Goal: Task Accomplishment & Management: Complete application form

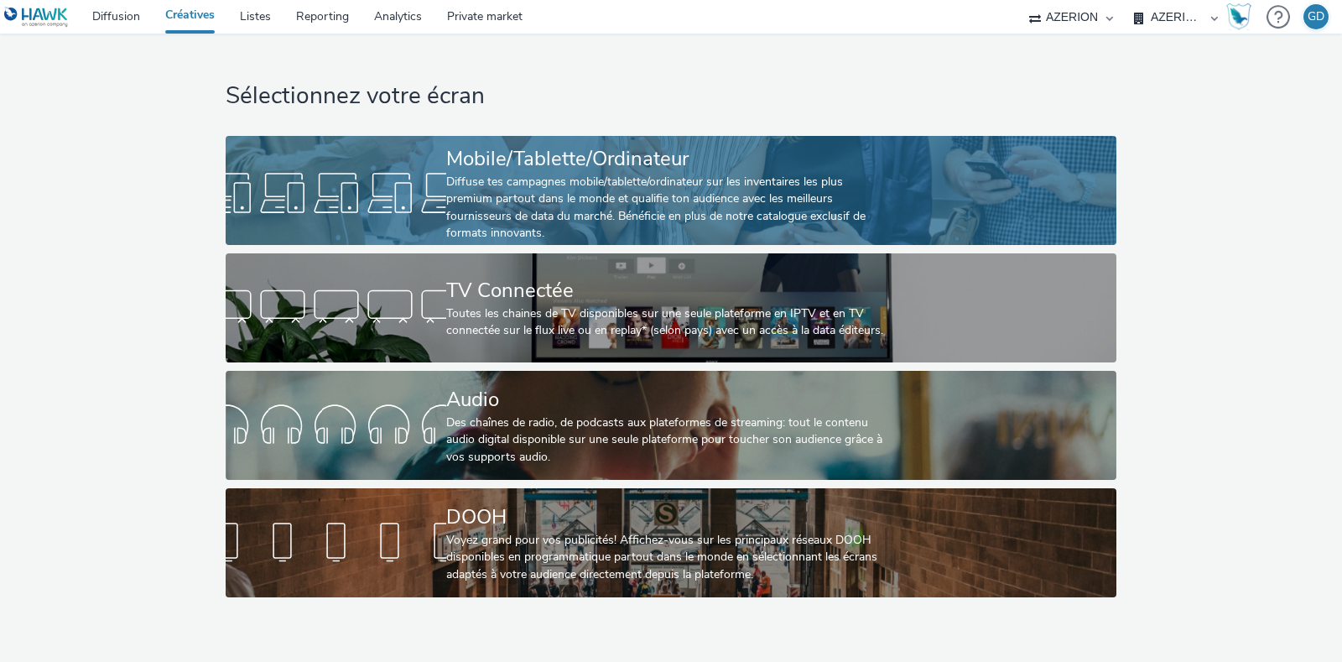
click at [515, 220] on div "Diffuse tes campagnes mobile/tablette/ordinateur sur les inventaires les plus p…" at bounding box center [667, 208] width 442 height 69
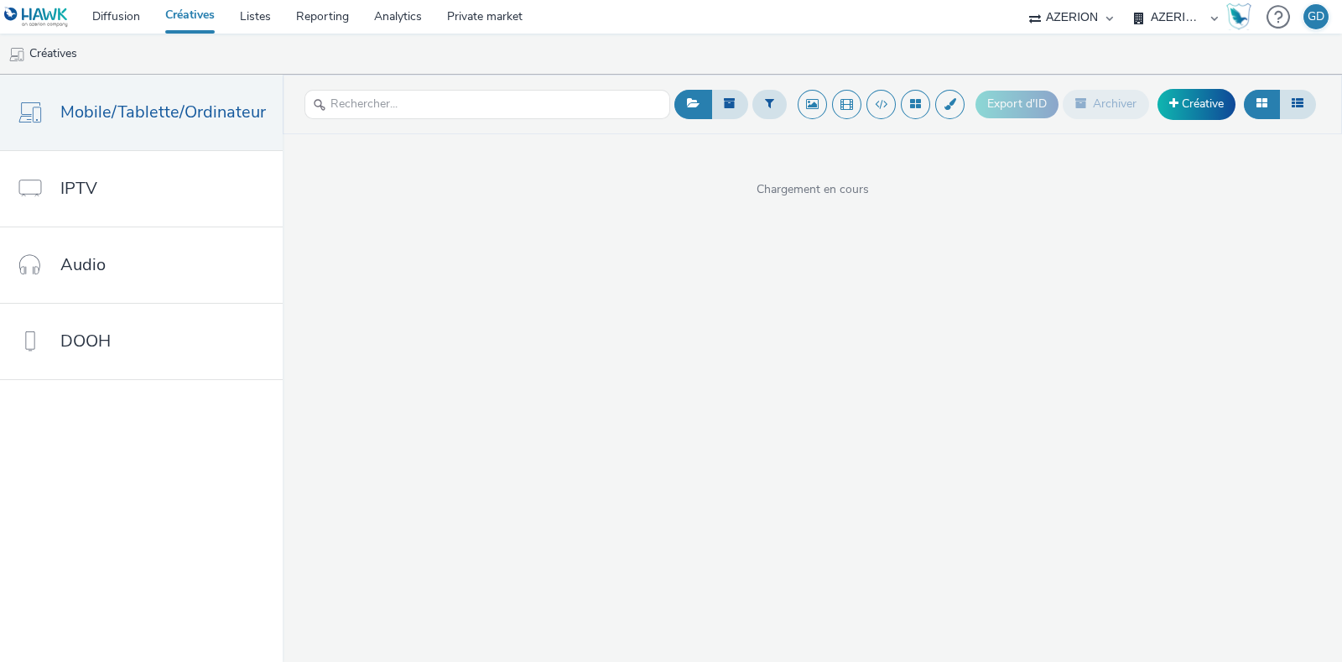
click at [1221, 121] on div "Export d'ID Archiver Créative" at bounding box center [1148, 104] width 345 height 41
click at [1221, 120] on div "Export d'ID Archiver Créative" at bounding box center [1148, 104] width 345 height 41
click at [1219, 108] on link "Créative" at bounding box center [1197, 104] width 78 height 30
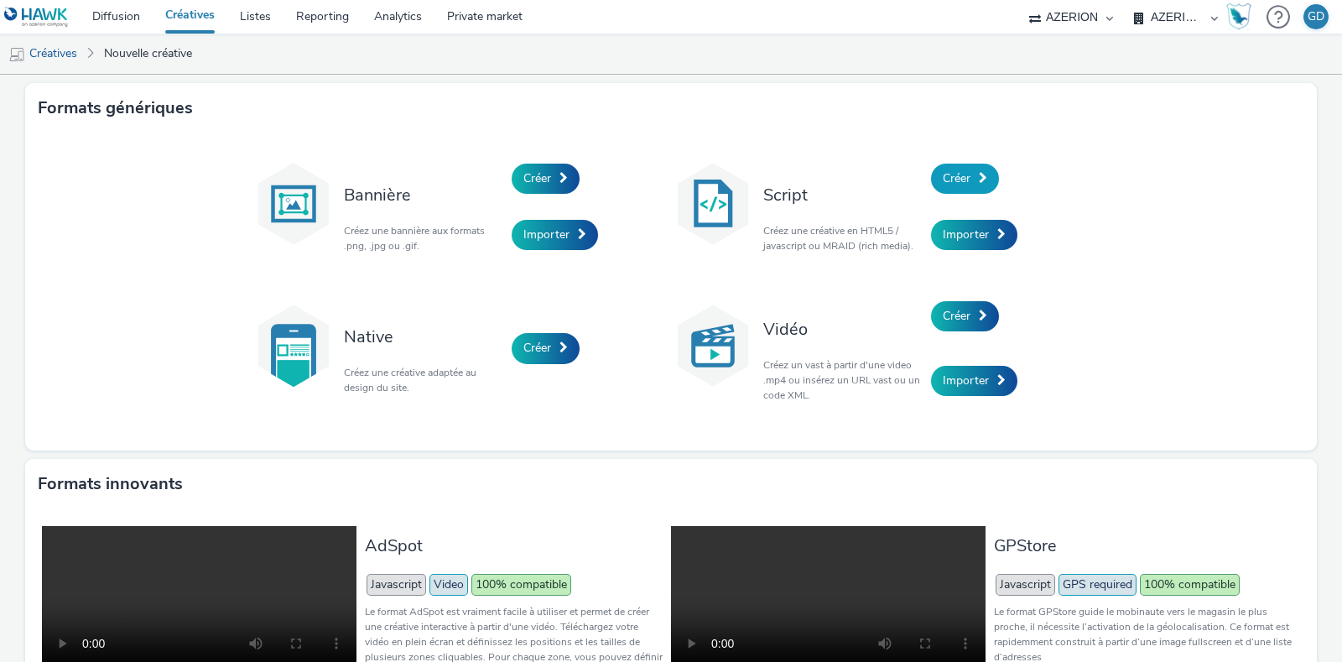
click at [972, 187] on link "Créer" at bounding box center [965, 179] width 68 height 30
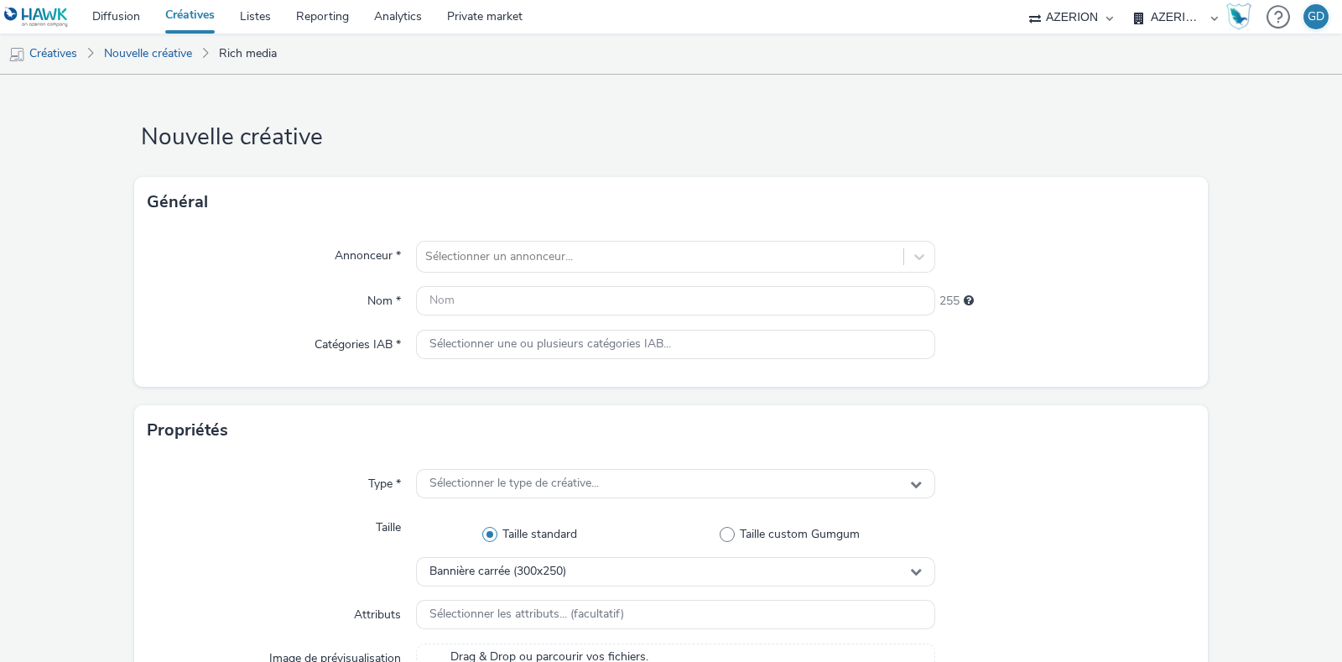
click at [612, 276] on div "Annonceur * Sélectionner un annonceur... Nom * 255 Catégories IAB * Sélectionne…" at bounding box center [671, 306] width 1074 height 159
click at [617, 252] on div at bounding box center [660, 257] width 470 height 20
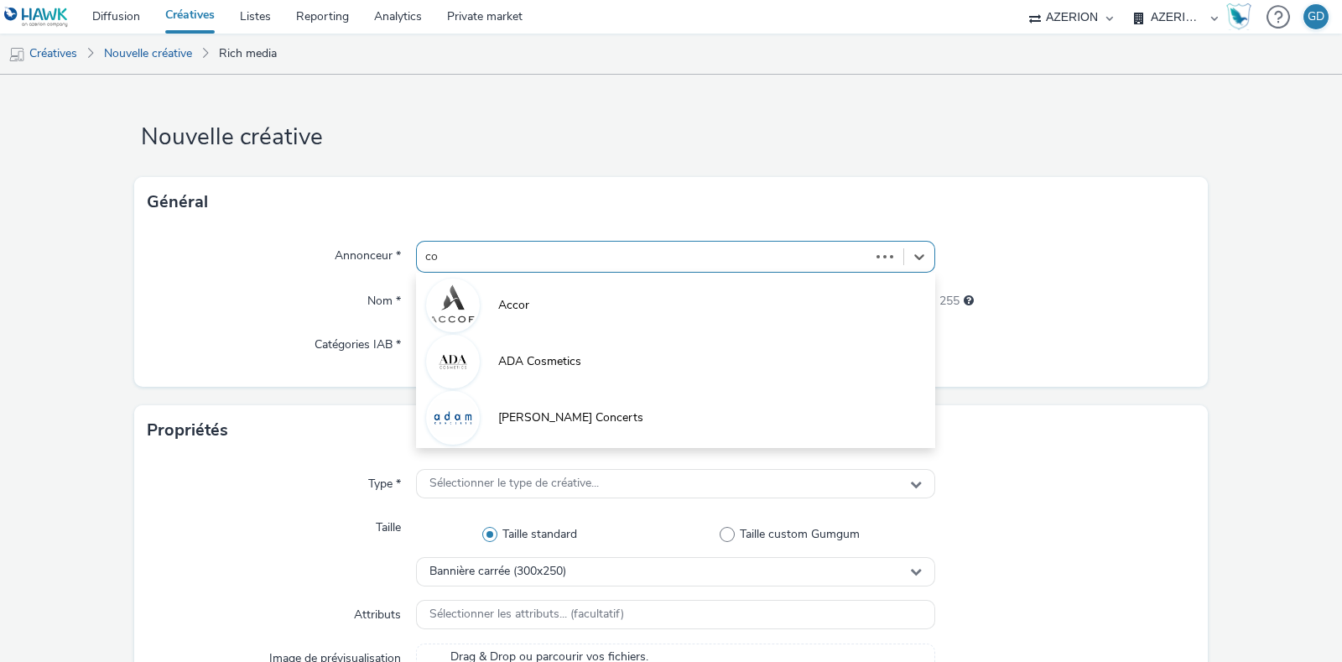
type input "coo"
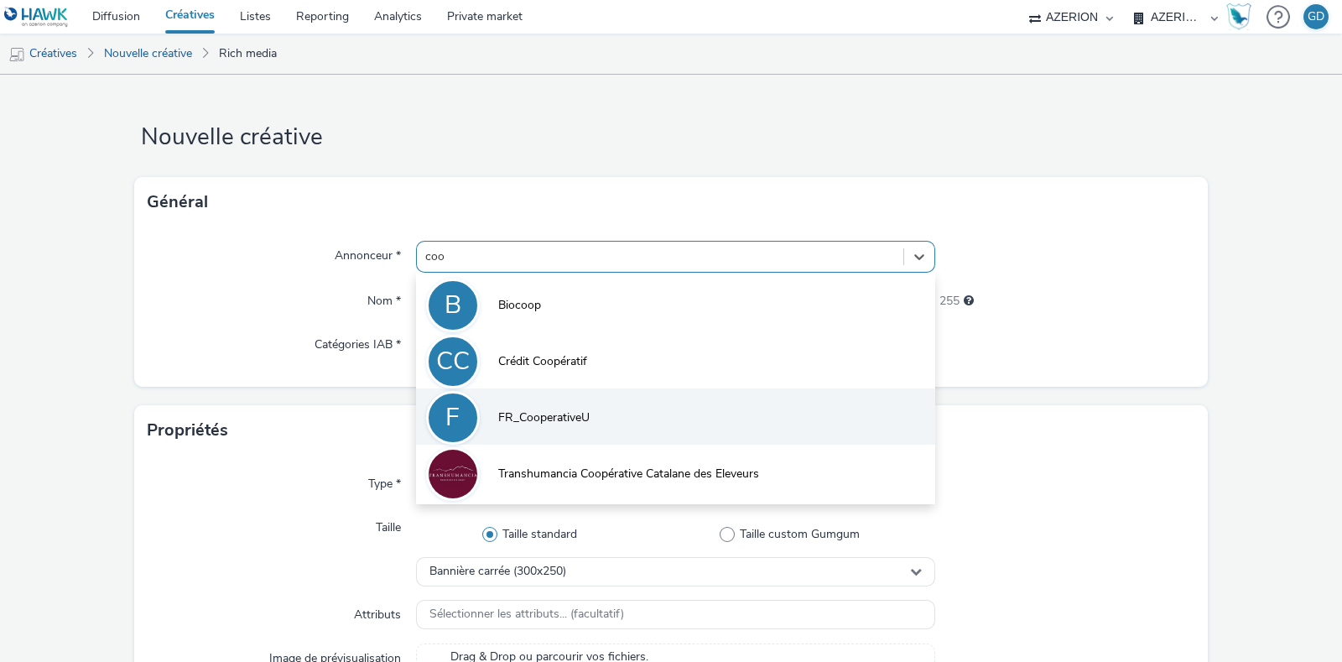
click at [570, 417] on span "FR_CooperativeU" at bounding box center [543, 417] width 91 height 17
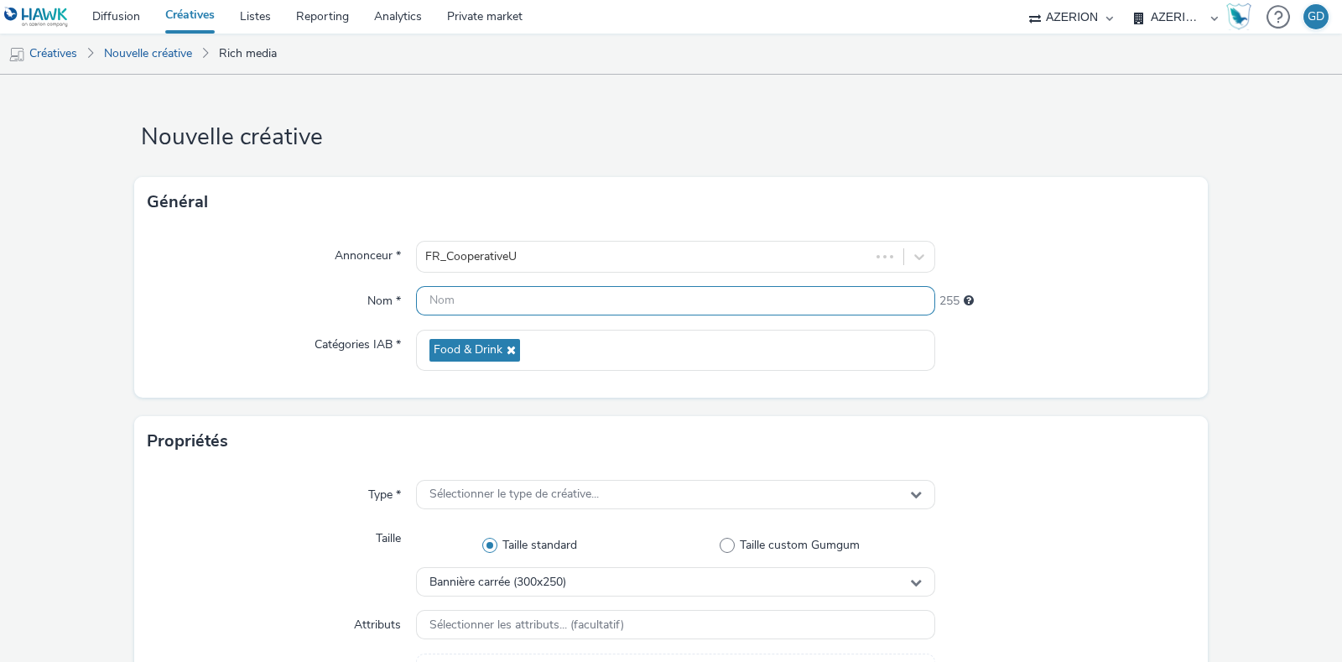
click at [500, 302] on input "text" at bounding box center [675, 300] width 519 height 29
type input "Inter_S38_Florette"
click at [630, 424] on div "Propriétés" at bounding box center [671, 441] width 1074 height 50
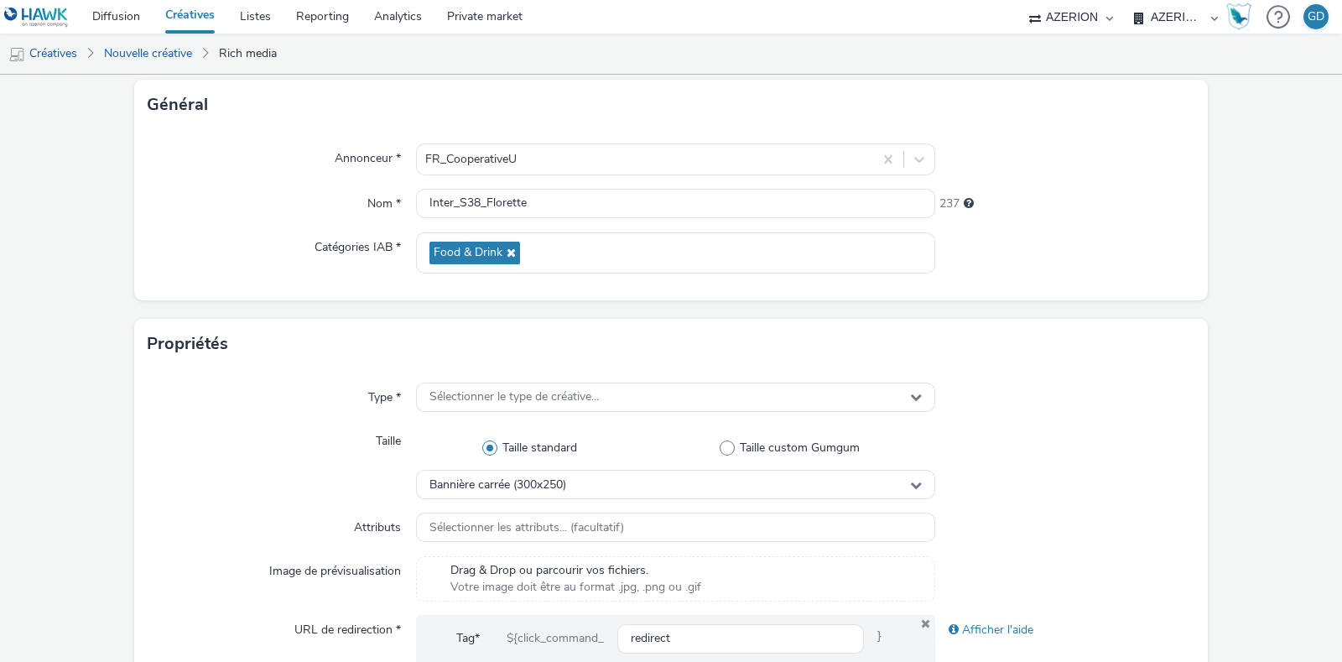
scroll to position [209, 0]
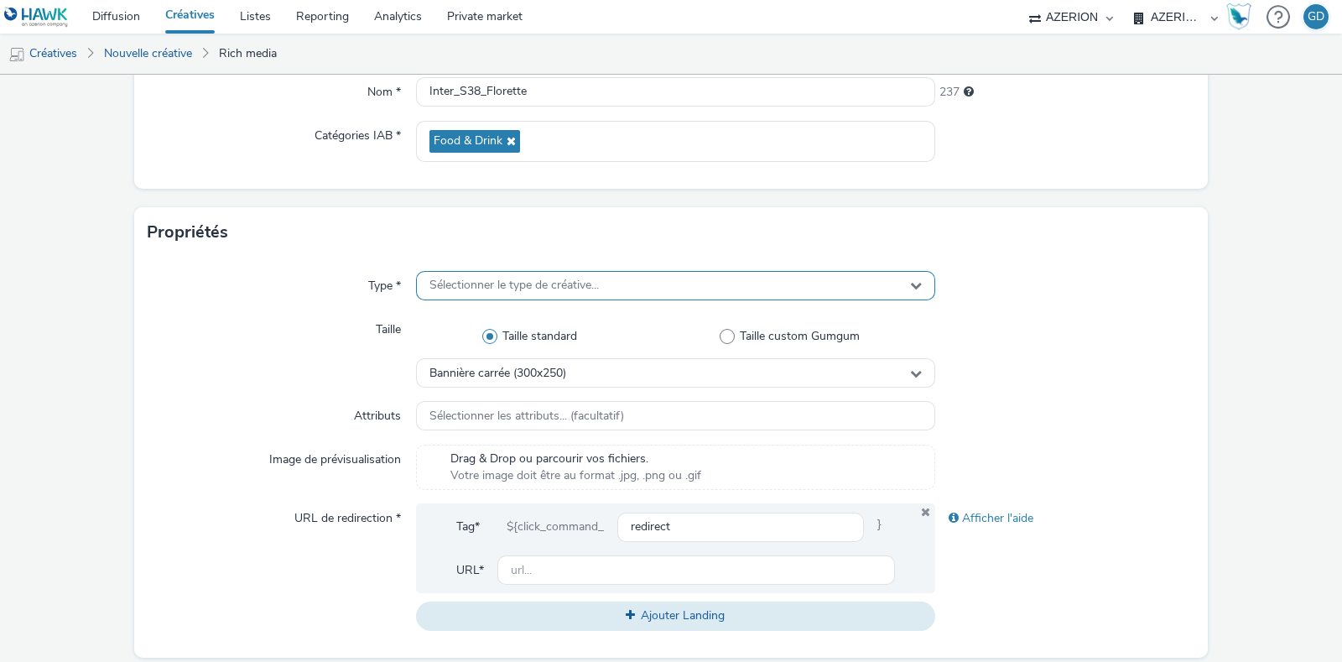
click at [591, 288] on span "Sélectionner le type de créative..." at bounding box center [513, 286] width 169 height 14
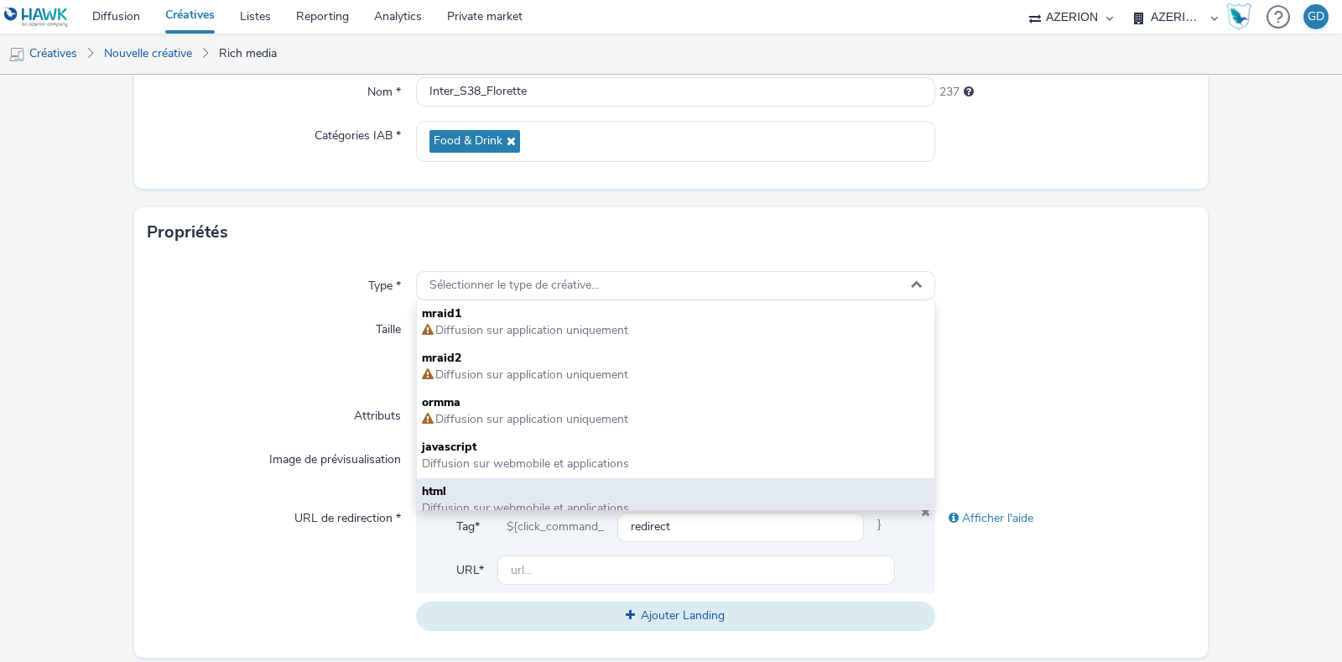
click at [526, 485] on span "html" at bounding box center [676, 491] width 508 height 17
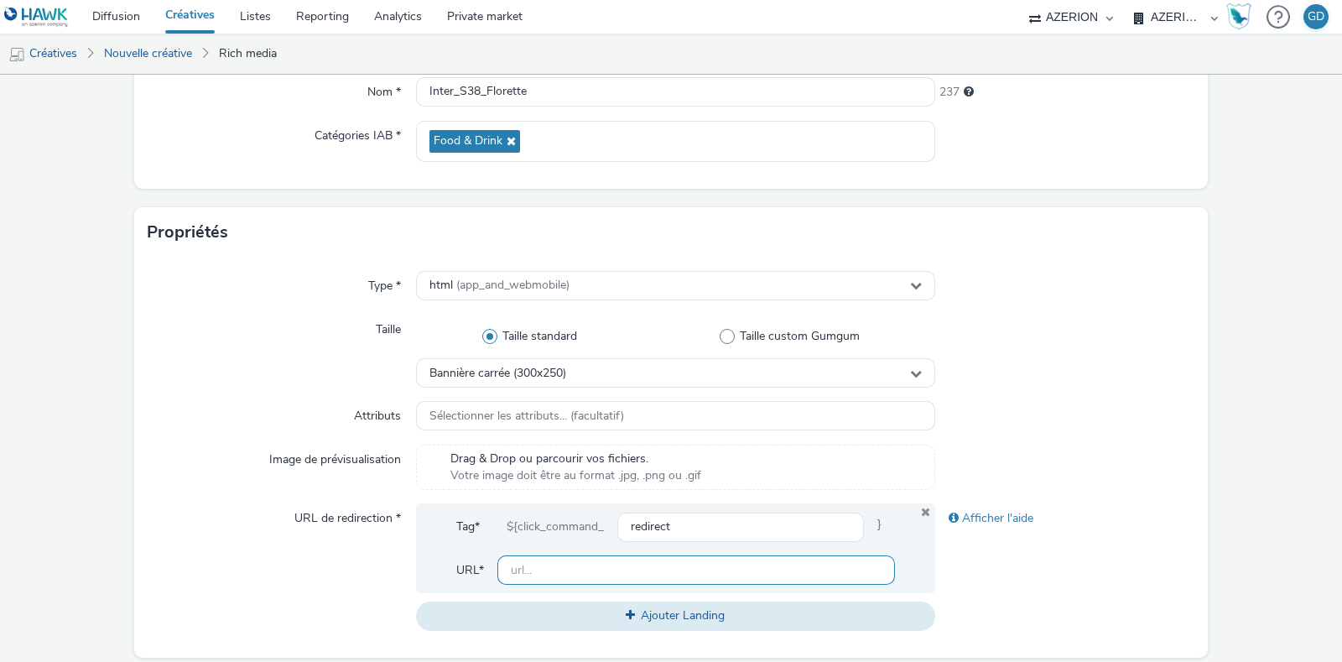
scroll to position [733, 0]
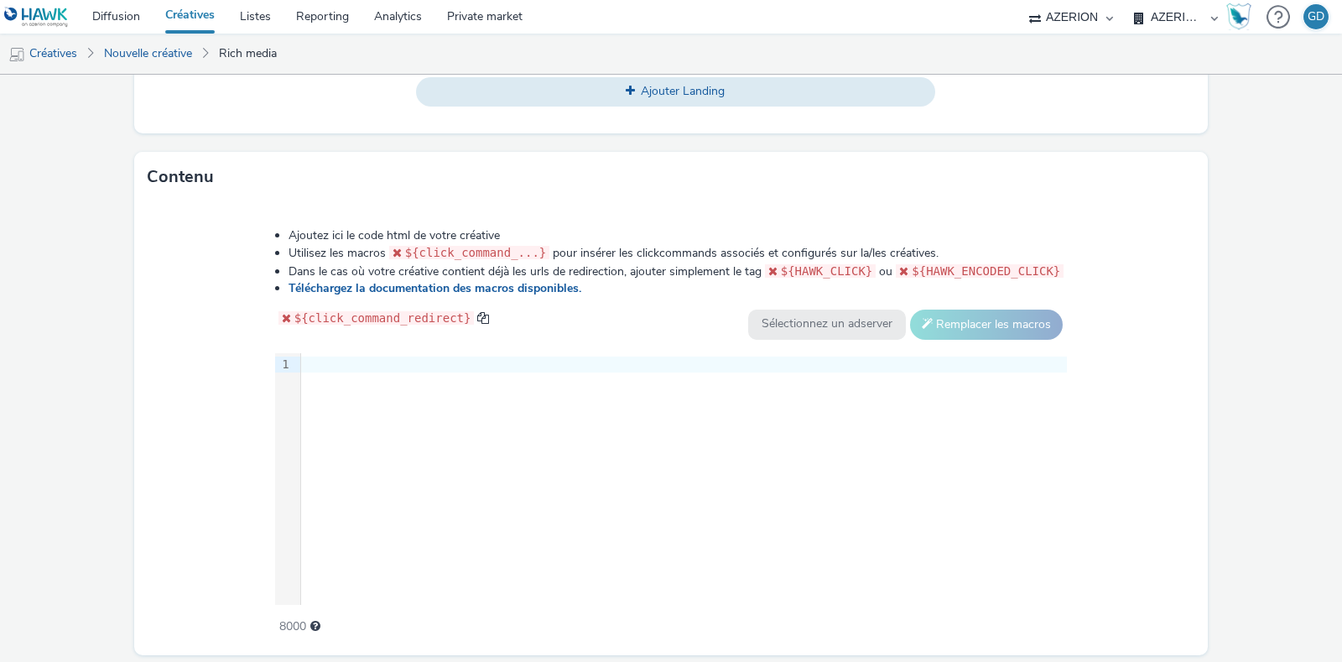
click at [632, 476] on div "9 1 ›" at bounding box center [671, 479] width 793 height 252
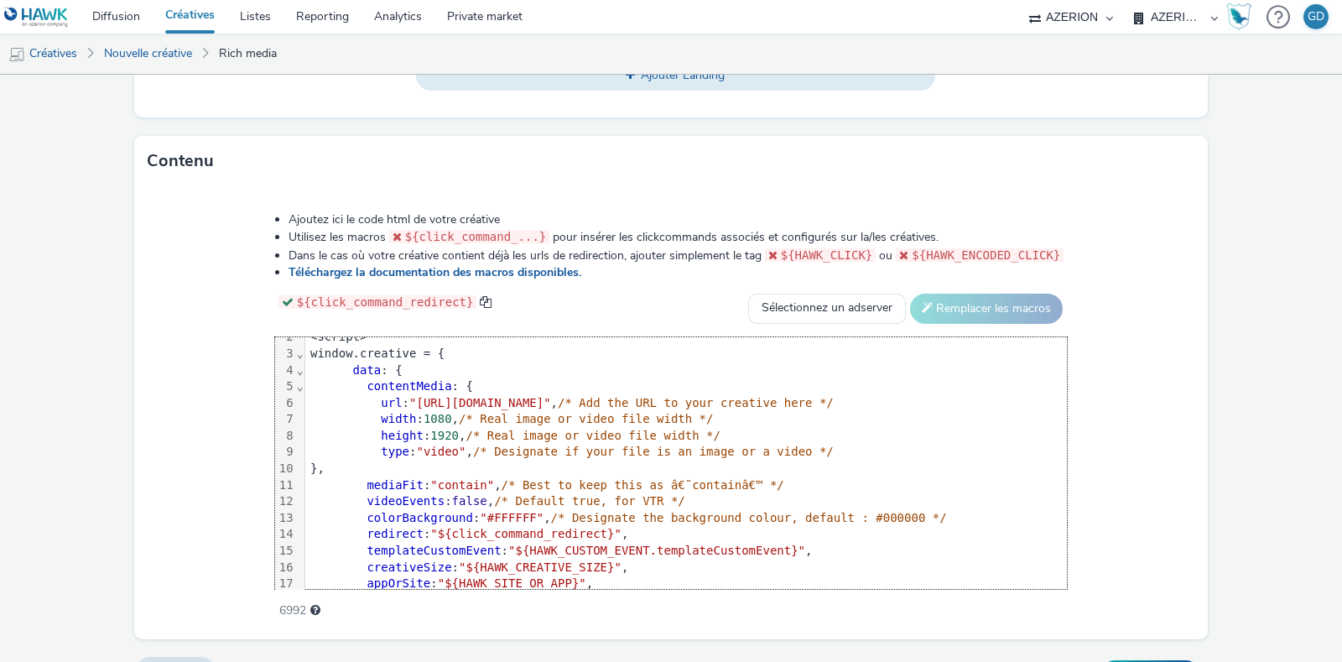
scroll to position [0, 0]
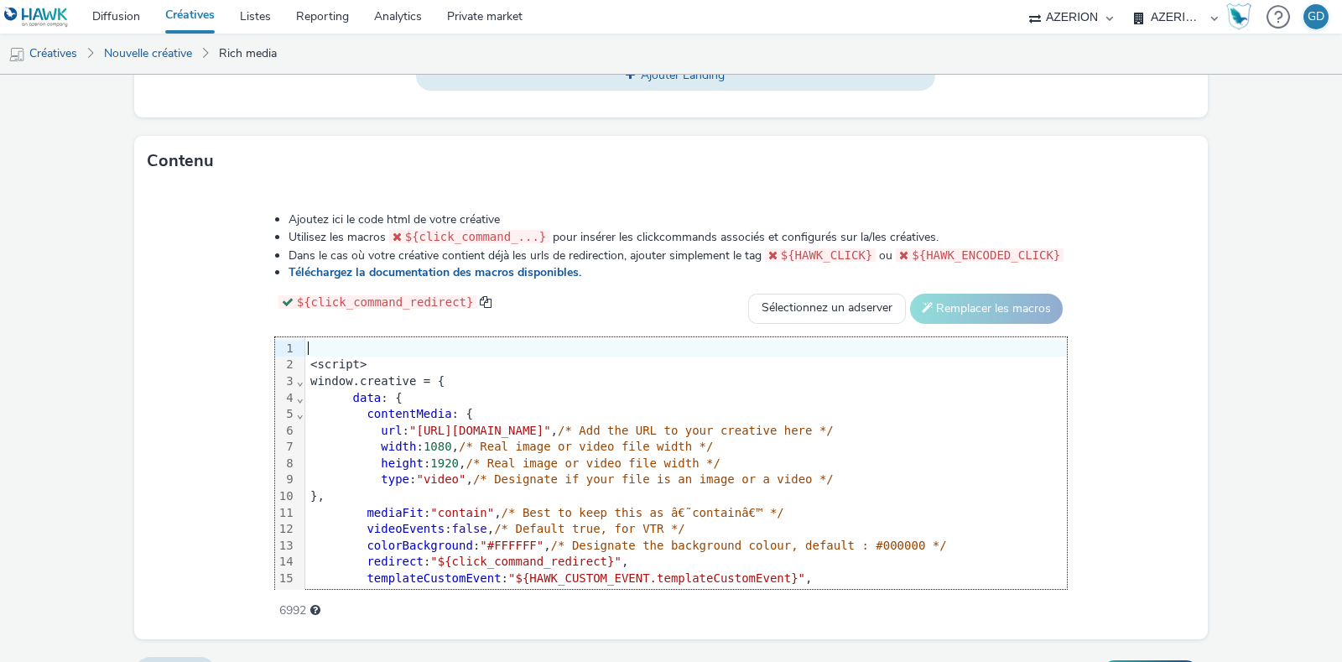
click at [305, 341] on div at bounding box center [767, 349] width 924 height 17
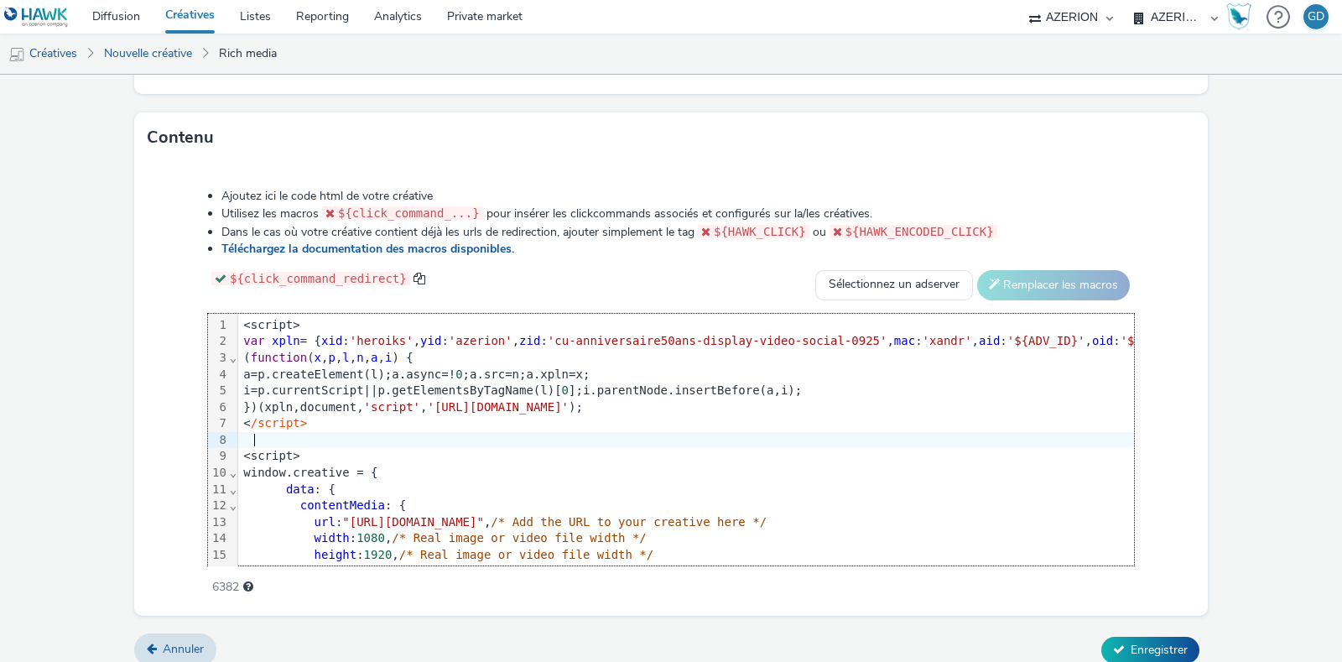
scroll to position [785, 0]
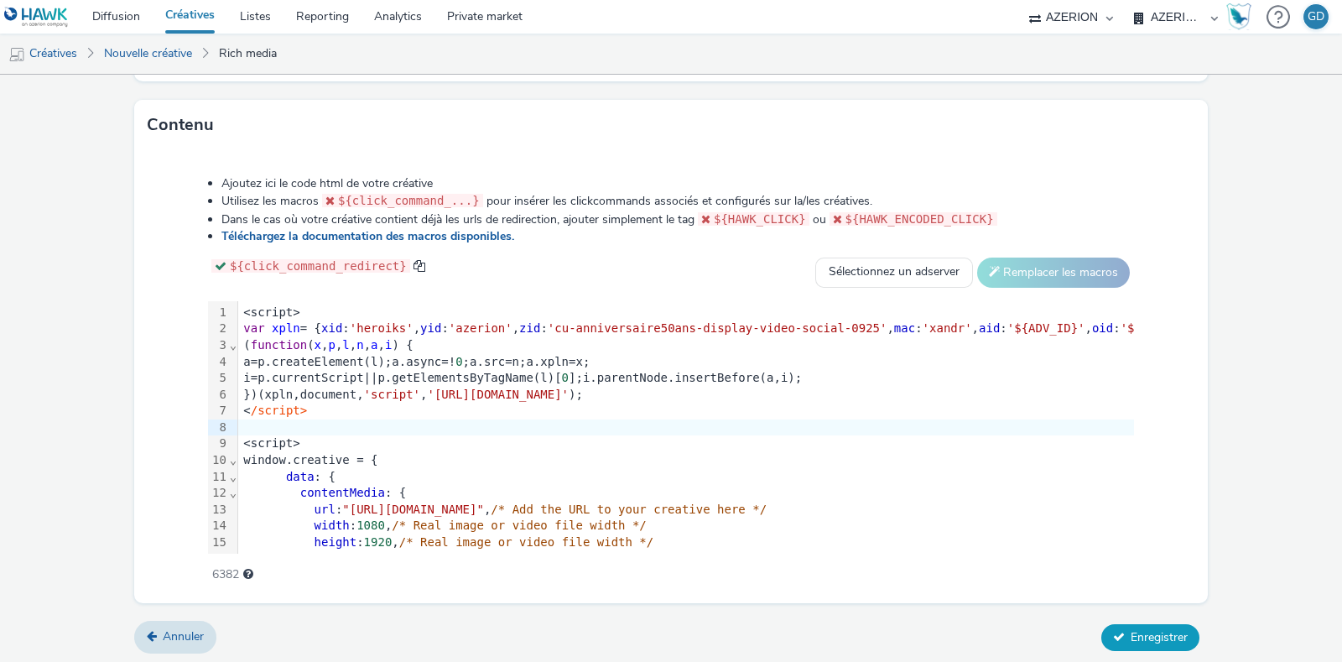
click at [1119, 624] on button "Enregistrer" at bounding box center [1150, 637] width 98 height 27
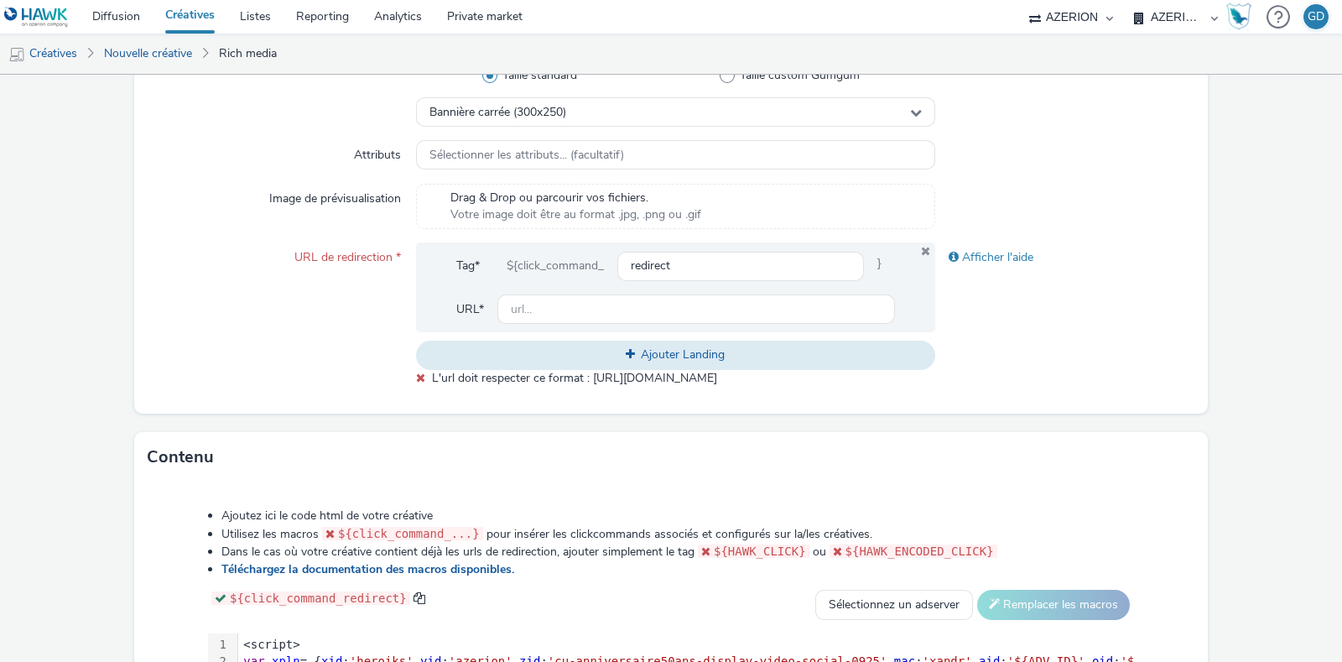
scroll to position [471, 0]
click at [626, 312] on input "text" at bounding box center [696, 308] width 398 height 29
type input "[URL][DOMAIN_NAME]"
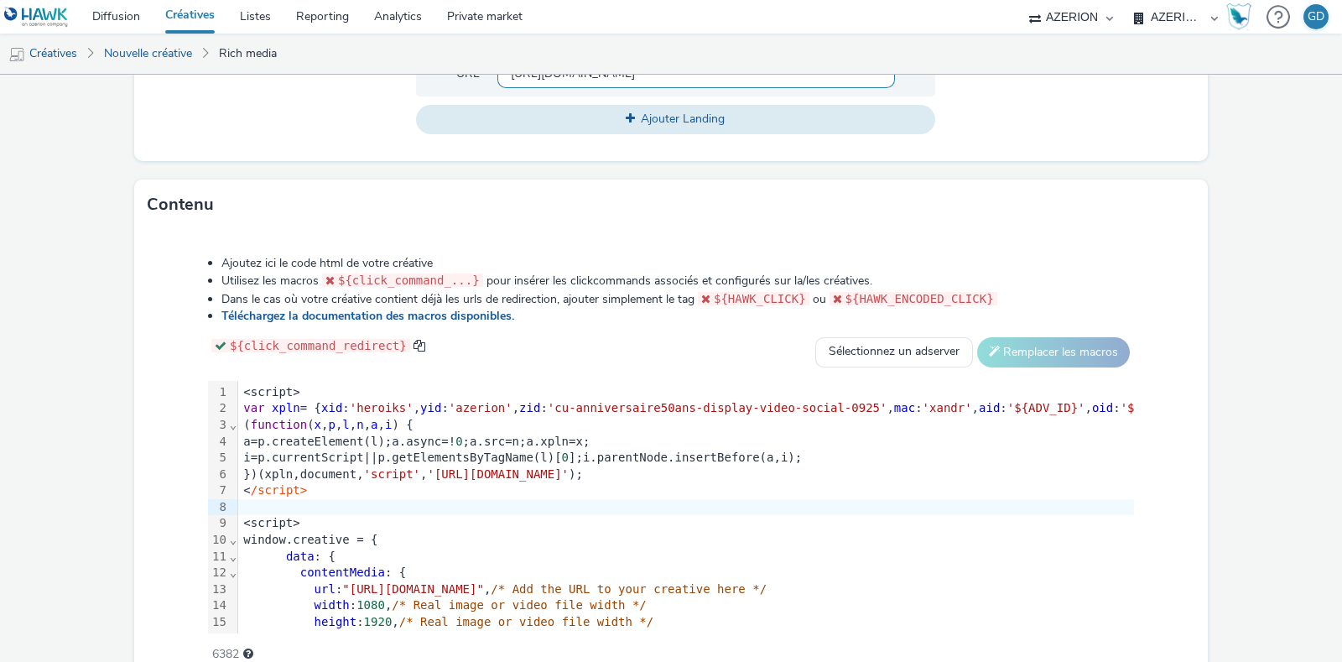
scroll to position [785, 0]
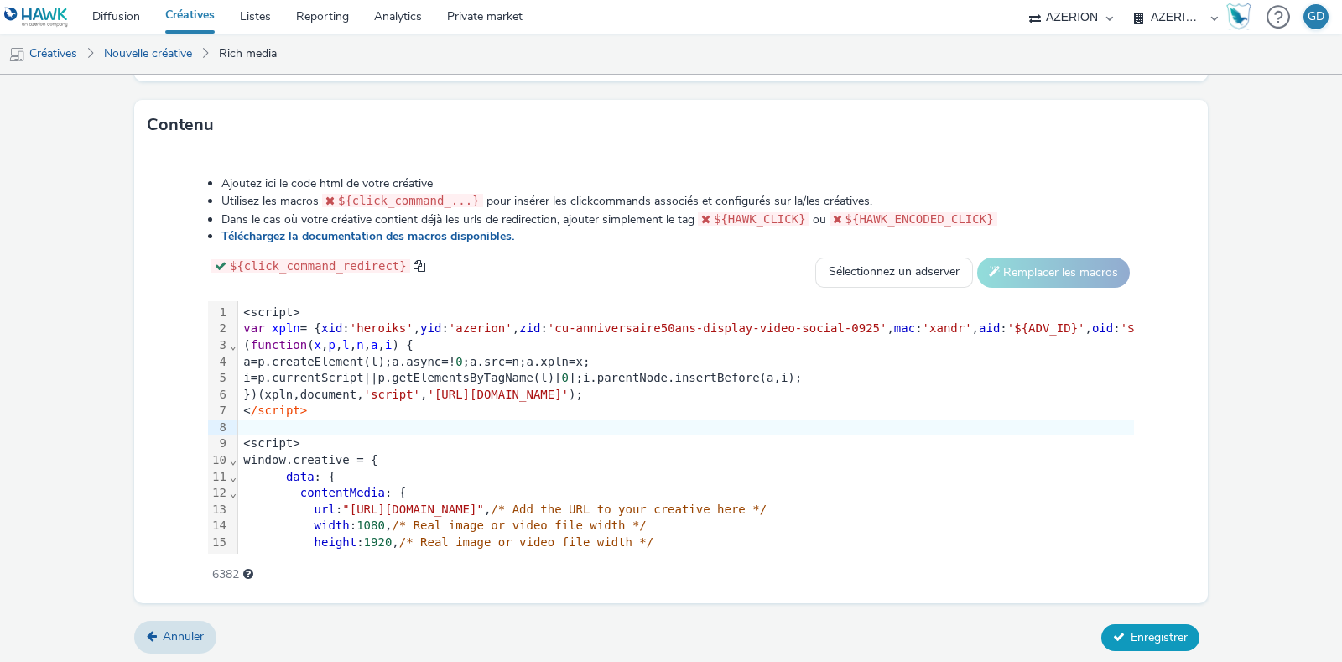
click at [1163, 624] on button "Enregistrer" at bounding box center [1150, 637] width 98 height 27
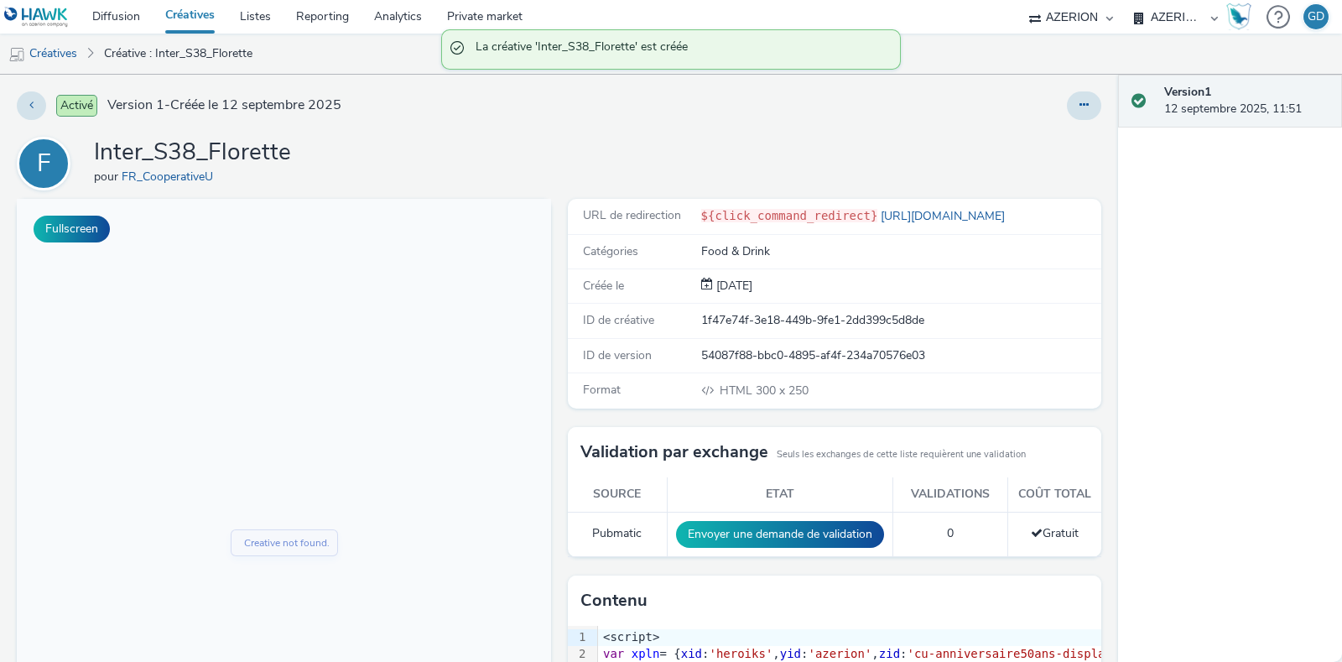
click at [219, 143] on h1 "Inter_S38_Florette" at bounding box center [192, 153] width 197 height 32
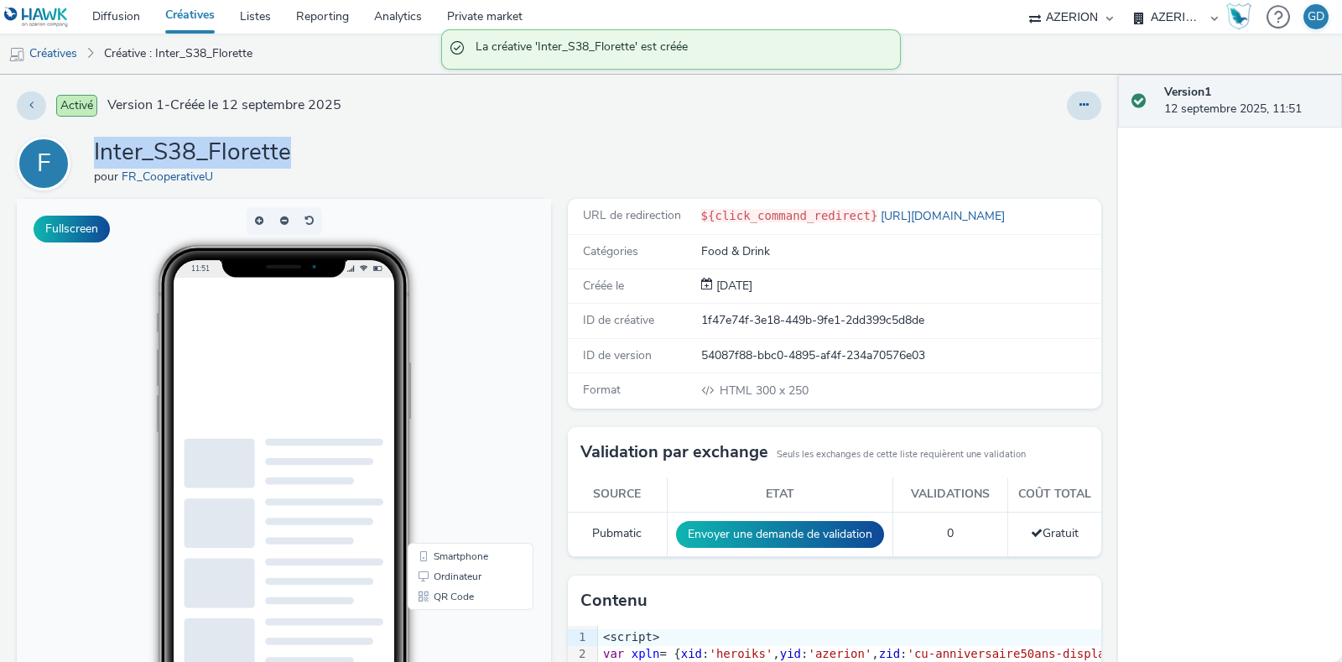
copy h1 "Inter_S38_Florette"
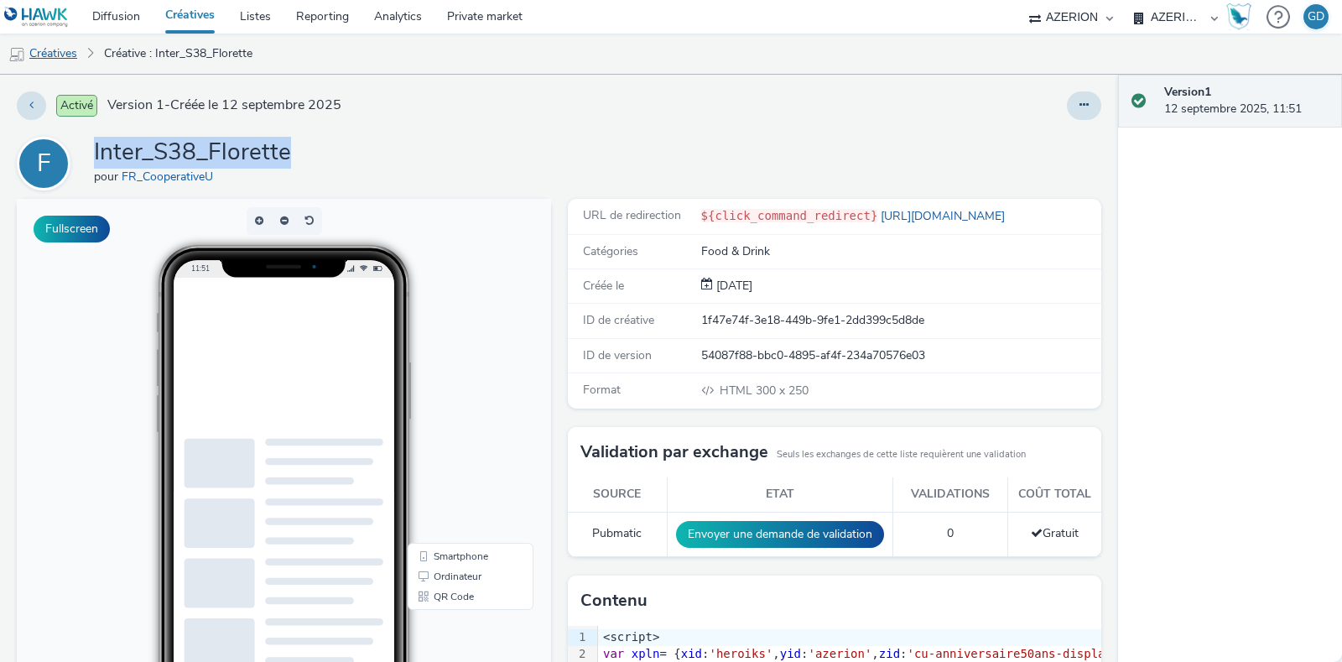
click at [71, 47] on link "Créatives" at bounding box center [43, 54] width 86 height 40
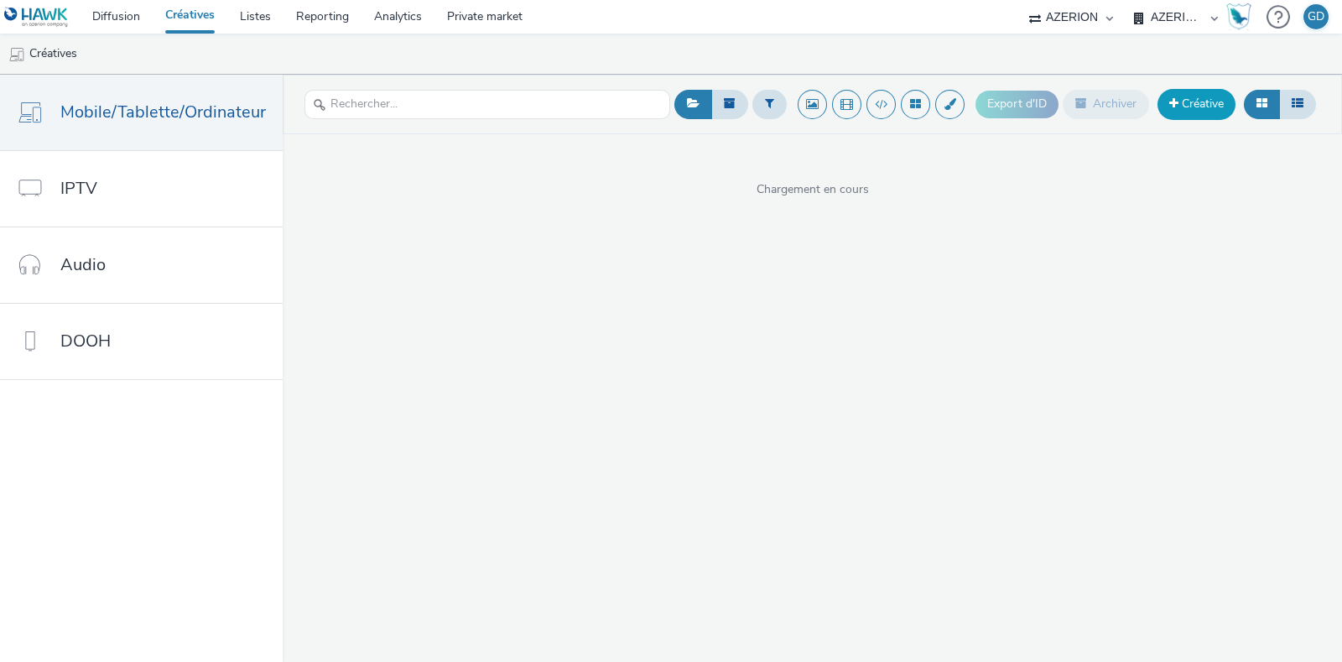
click at [1200, 102] on link "Créative" at bounding box center [1197, 104] width 78 height 30
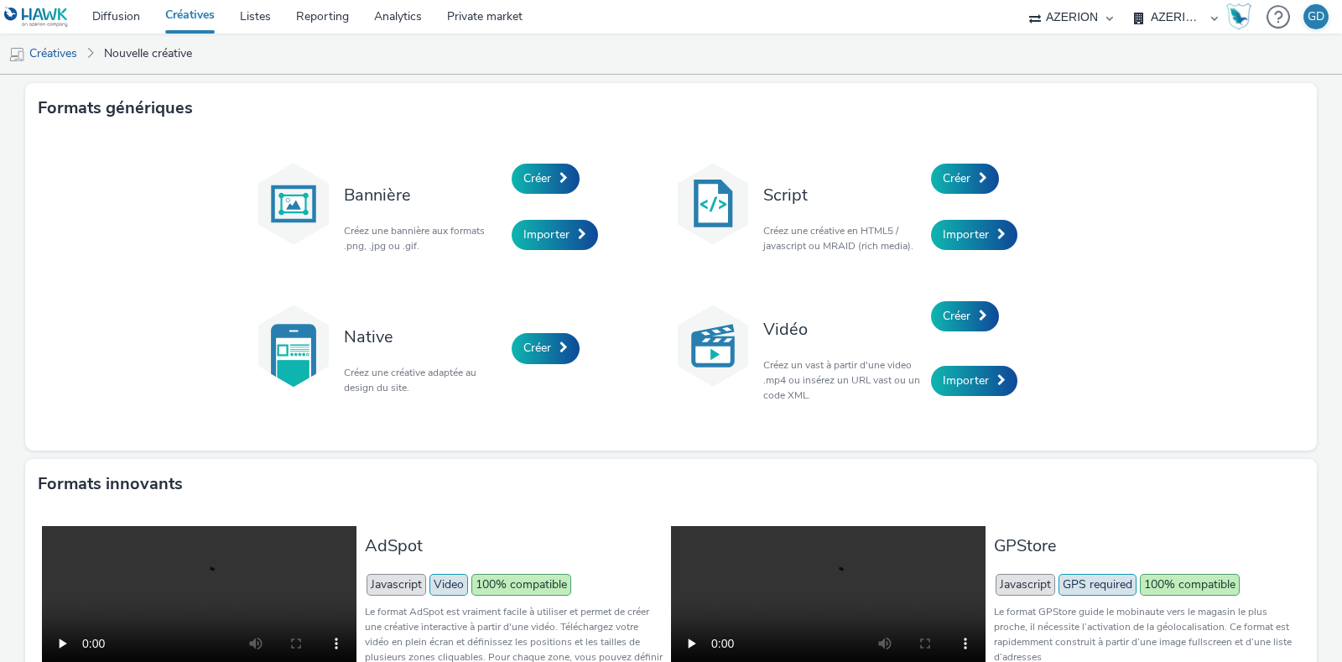
click at [981, 161] on div "Créer" at bounding box center [1010, 178] width 159 height 57
click at [979, 173] on span at bounding box center [983, 178] width 8 height 12
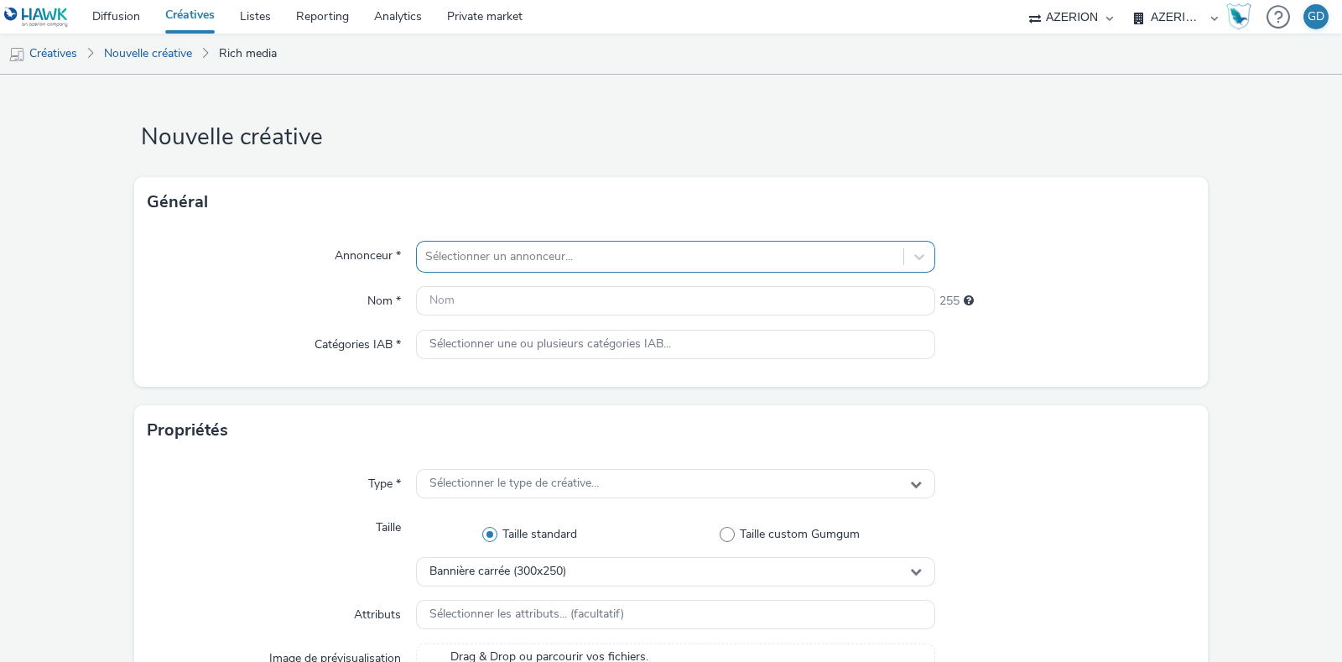
click at [642, 258] on div at bounding box center [660, 257] width 470 height 20
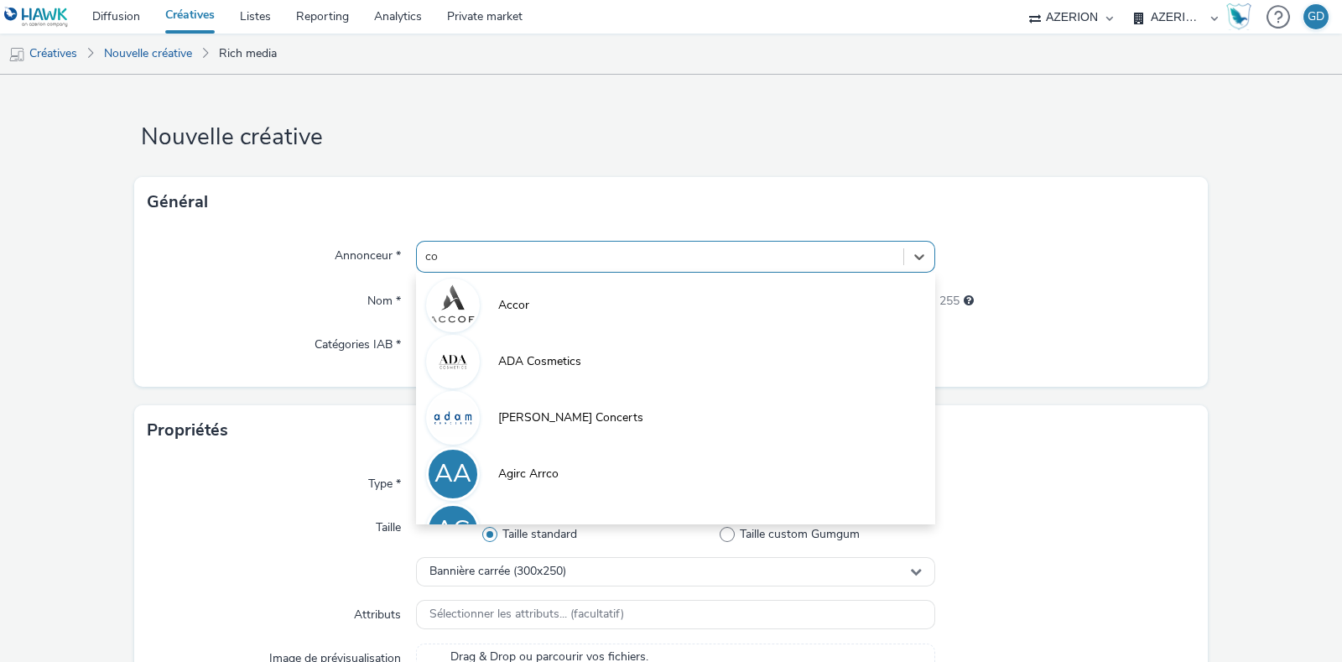
type input "coo"
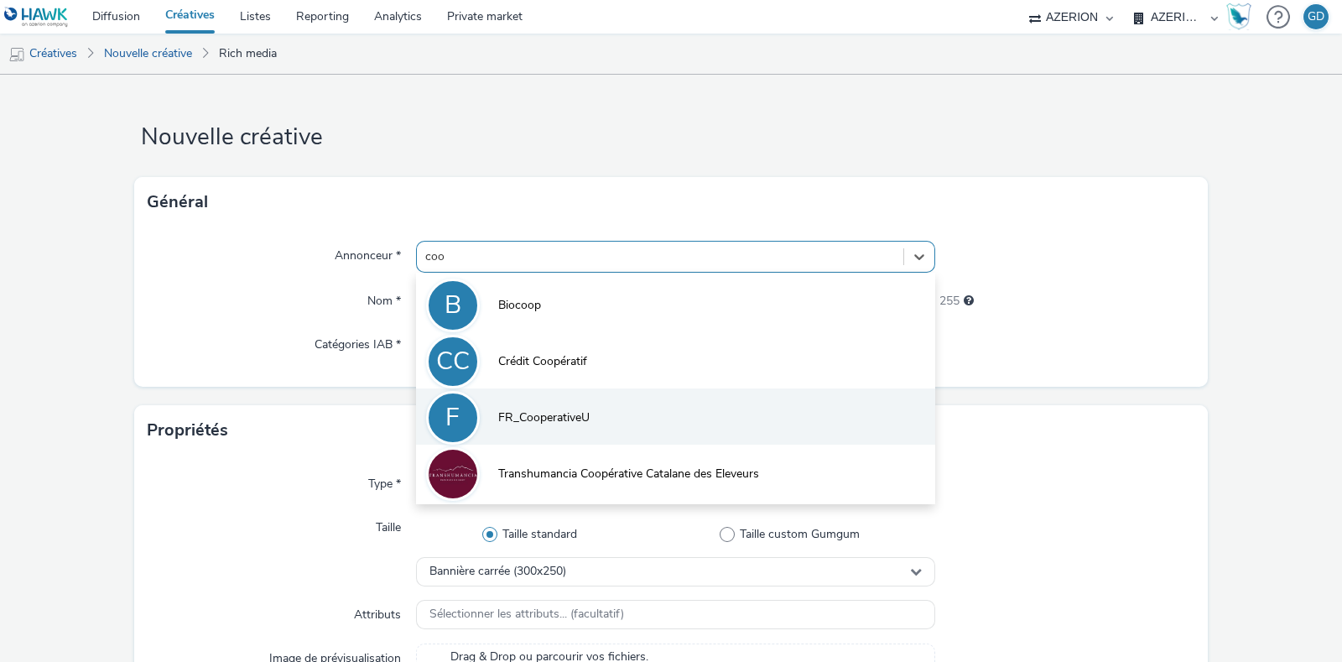
click at [606, 413] on li "F FR_CooperativeU" at bounding box center [675, 416] width 519 height 56
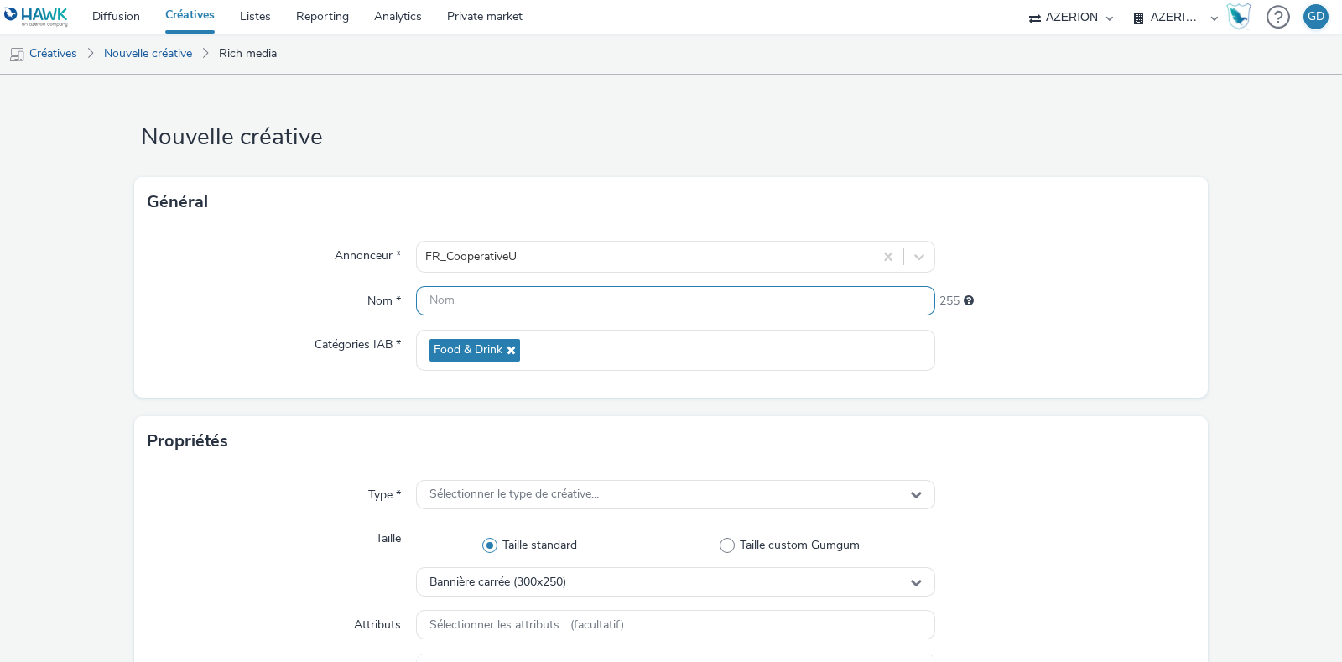
click at [575, 299] on input "text" at bounding box center [675, 300] width 519 height 29
paste input "Inter_S38_Florette"
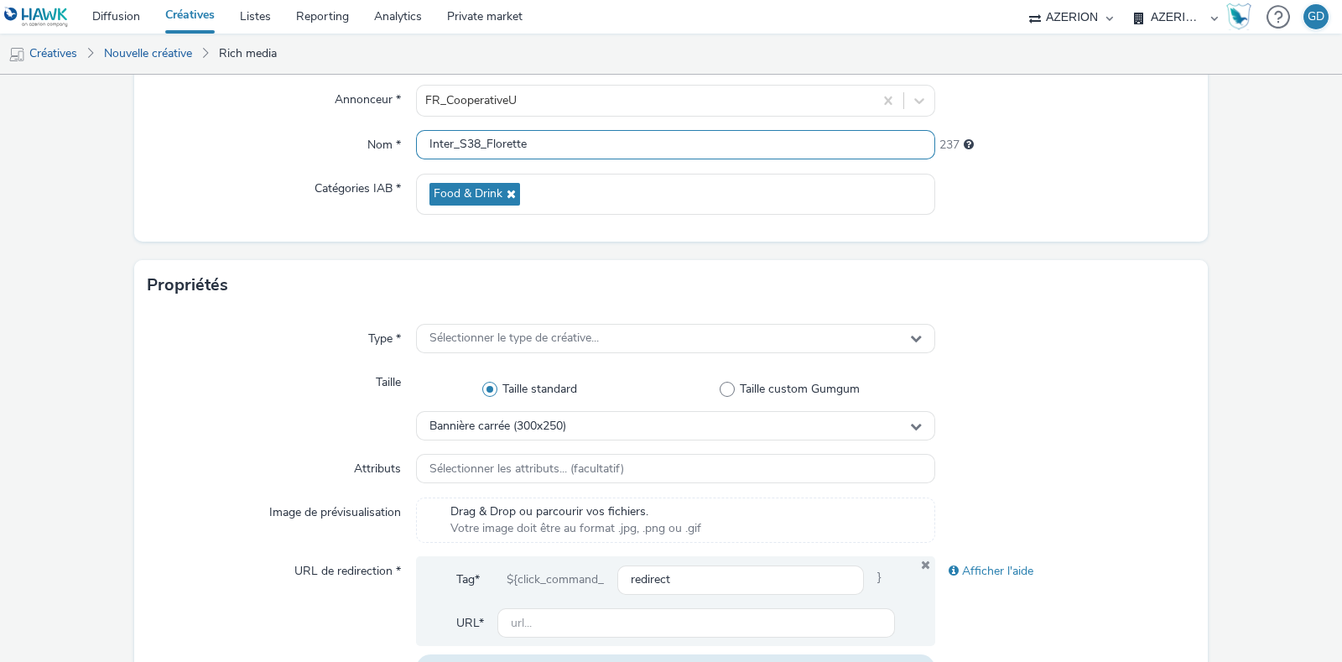
scroll to position [629, 0]
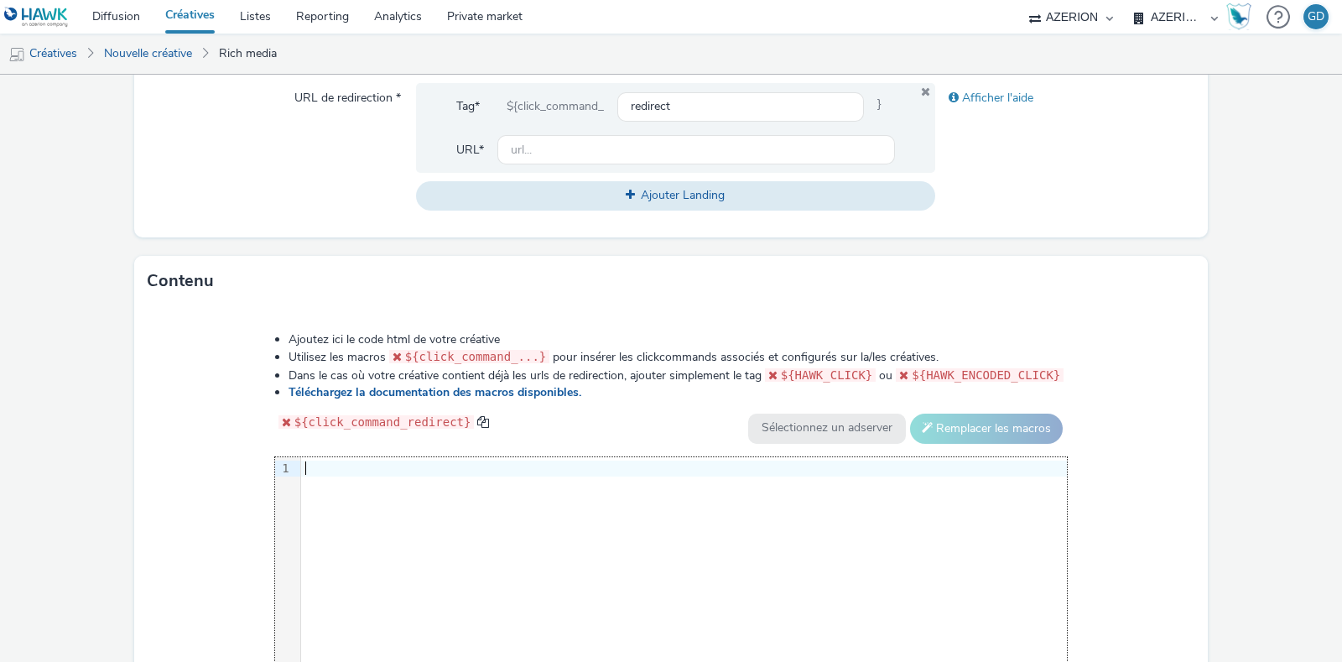
click at [544, 497] on div "9 1 ›" at bounding box center [671, 583] width 793 height 252
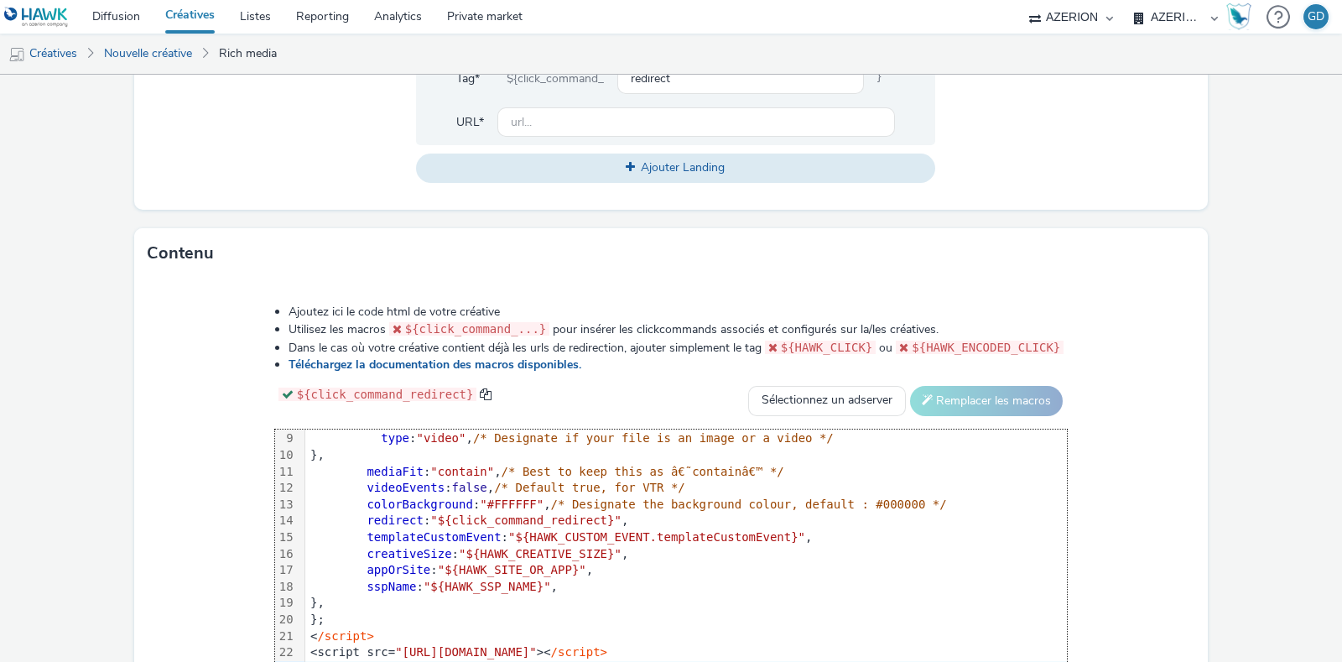
scroll to position [148, 0]
click at [608, 659] on div "<script> window.creative = { data : { contentMedia : { url : "[URL][DOMAIN_NAME…" at bounding box center [686, 488] width 762 height 385
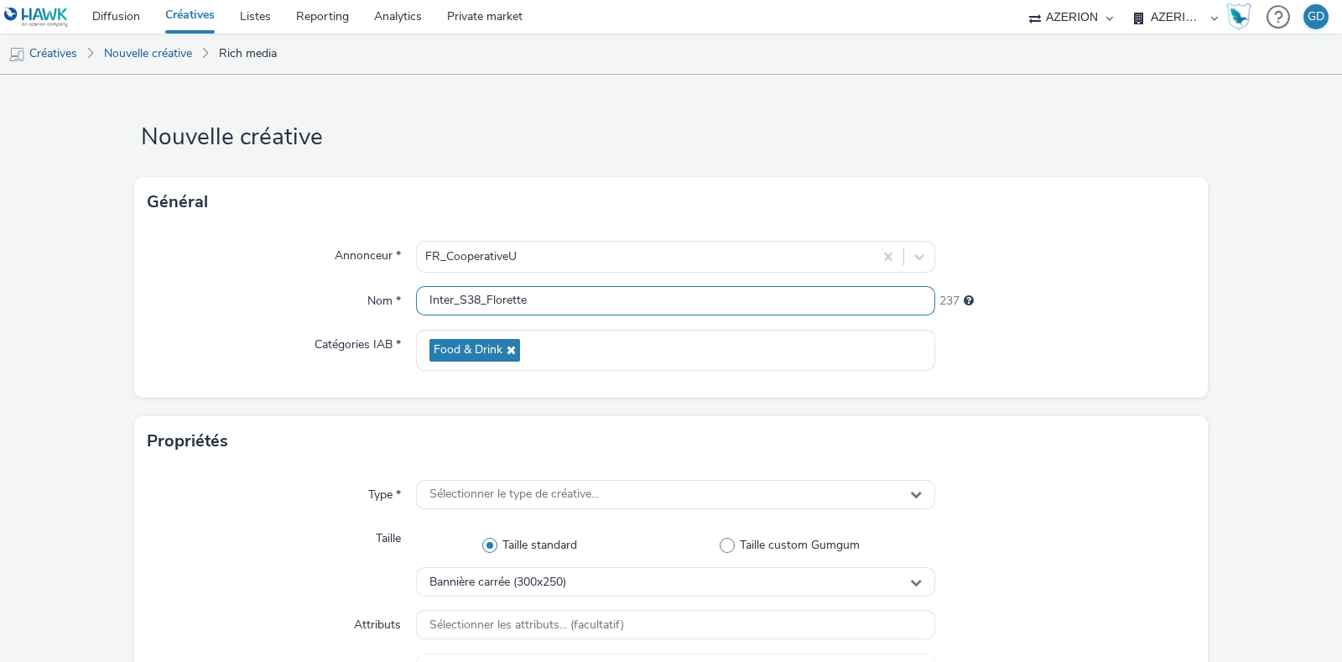
scroll to position [0, 0]
drag, startPoint x: 482, startPoint y: 301, endPoint x: 630, endPoint y: 322, distance: 149.1
click at [630, 322] on div "Annonceur * FR_CooperativeU Nom * Inter_S38_Florette 237 Catégories IAB * Food …" at bounding box center [671, 312] width 1074 height 170
type input "Inter_S38_Seeberg"
click at [1002, 316] on div "Annonceur * FR_CooperativeU Nom * Inter_S38_Seeberg 238 Catégories IAB * Food &…" at bounding box center [671, 312] width 1074 height 170
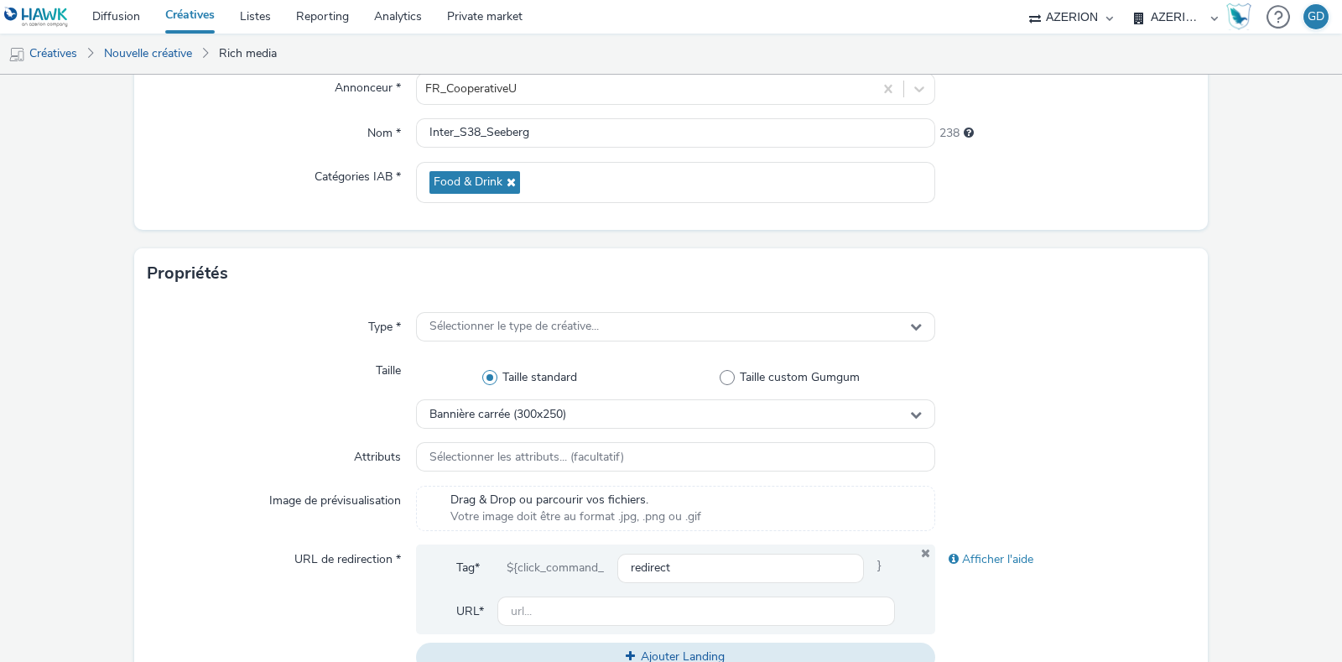
scroll to position [315, 0]
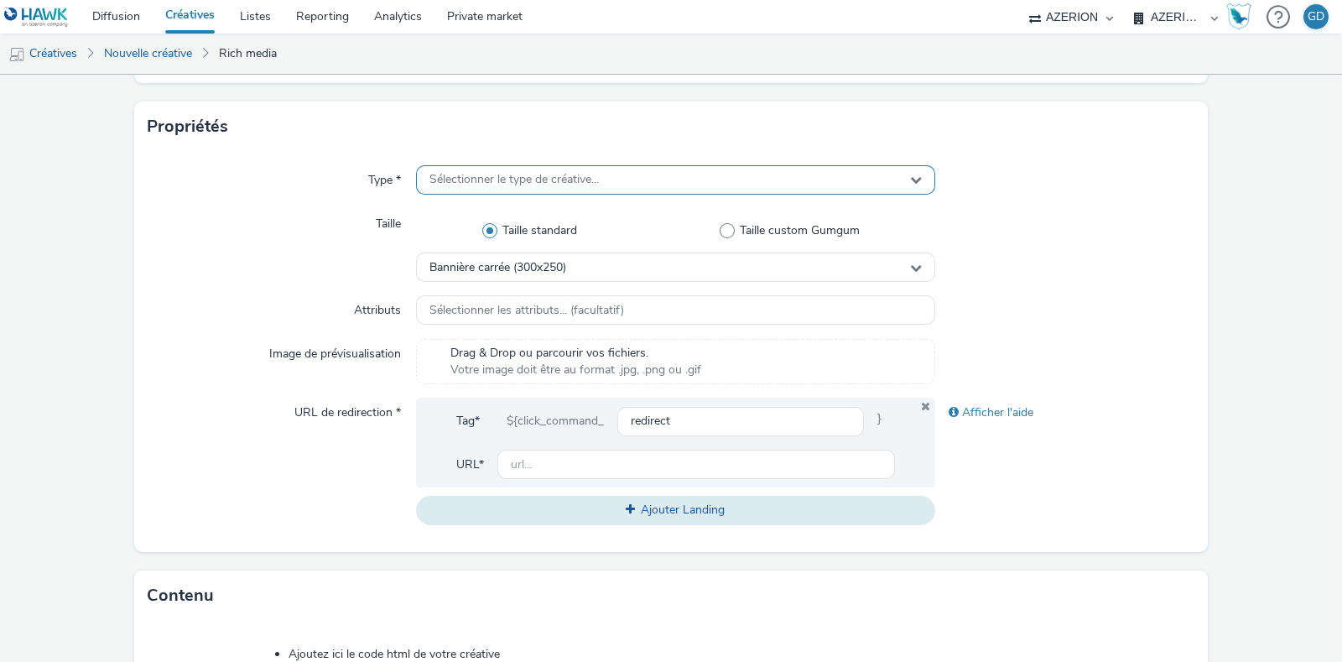
click at [537, 188] on div "Sélectionner le type de créative..." at bounding box center [675, 179] width 519 height 29
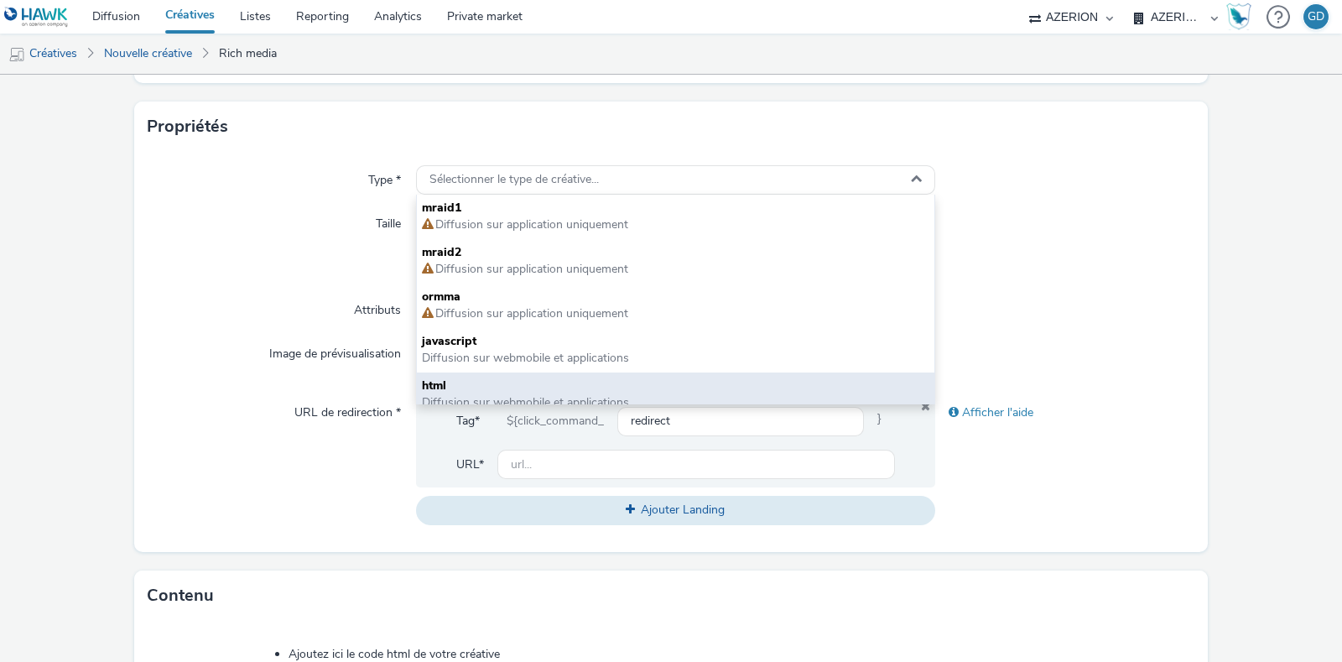
click at [513, 375] on div "html Diffusion sur webmobile et applications" at bounding box center [676, 394] width 518 height 44
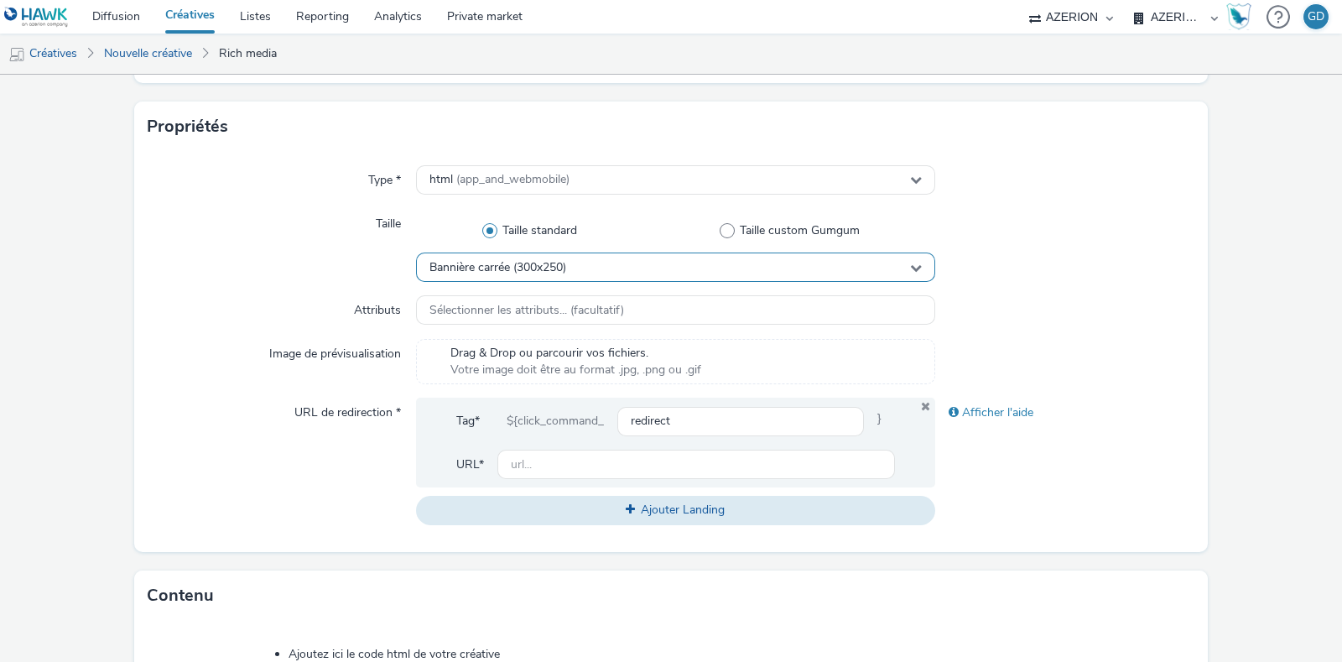
click at [580, 261] on div "Bannière carrée (300x250)" at bounding box center [675, 266] width 519 height 29
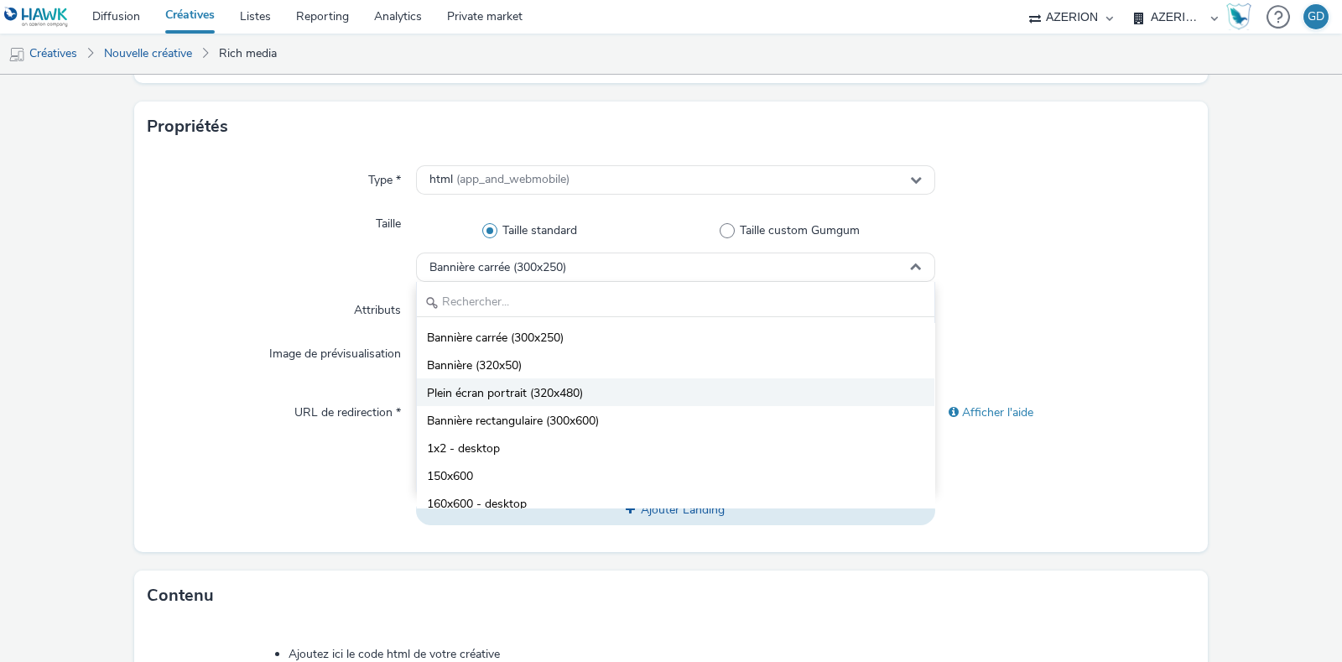
click at [573, 389] on span "Plein écran portrait (320x480)" at bounding box center [505, 393] width 156 height 17
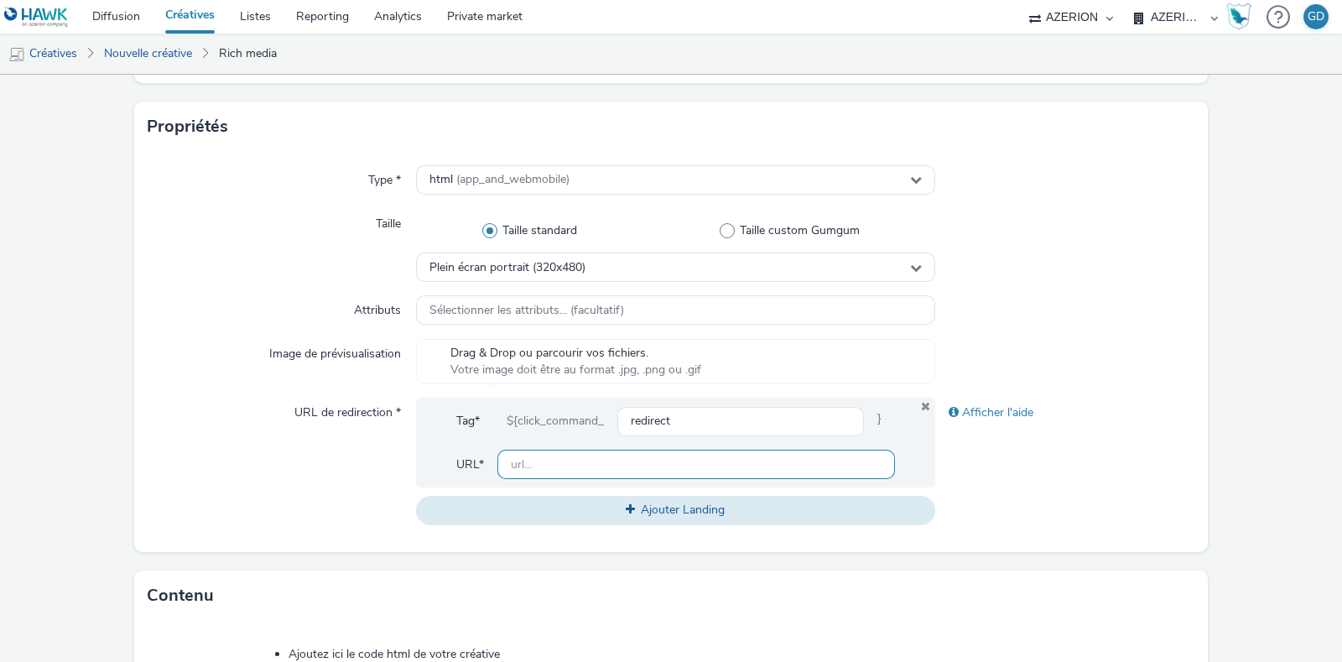
click at [599, 466] on input "text" at bounding box center [696, 464] width 398 height 29
type input "[URL][DOMAIN_NAME]"
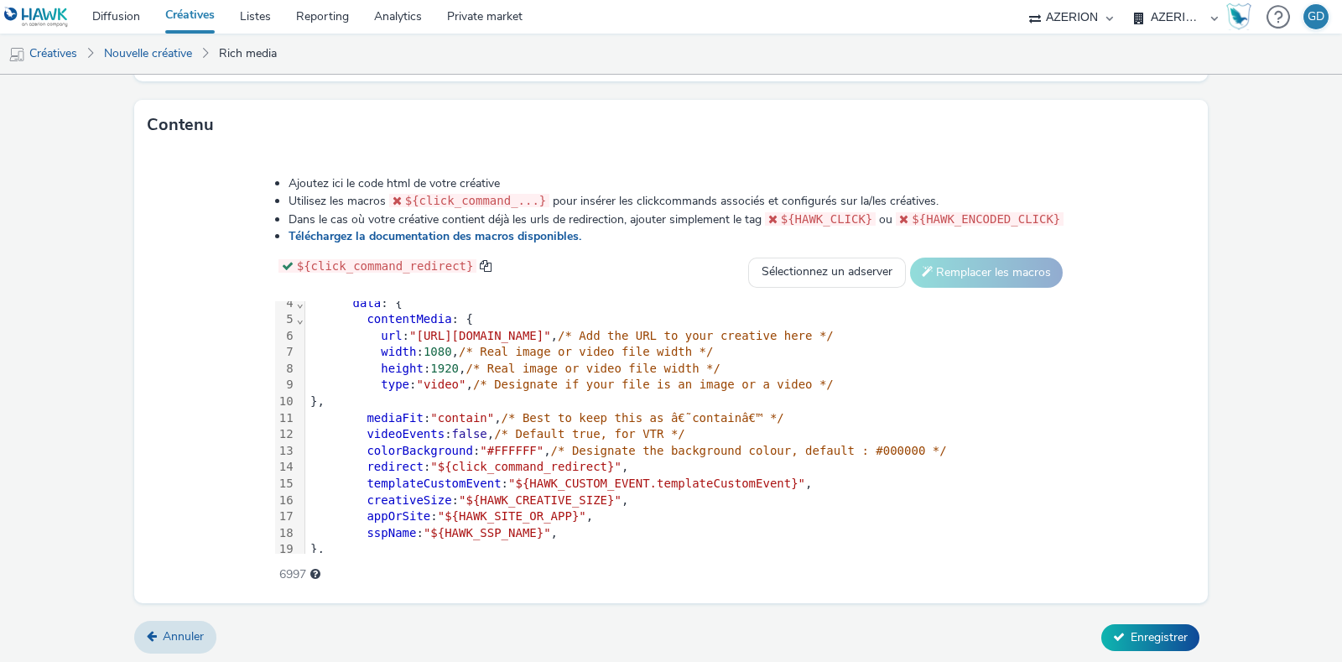
scroll to position [0, 0]
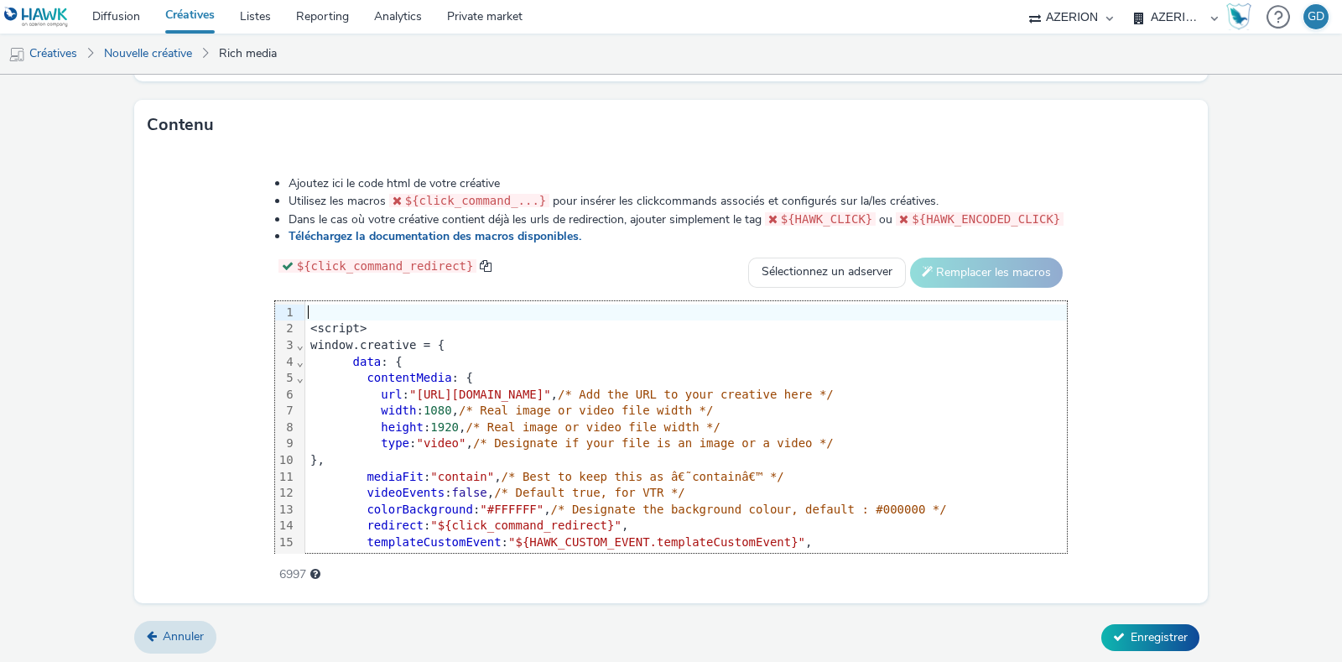
click at [305, 309] on div at bounding box center [686, 313] width 762 height 17
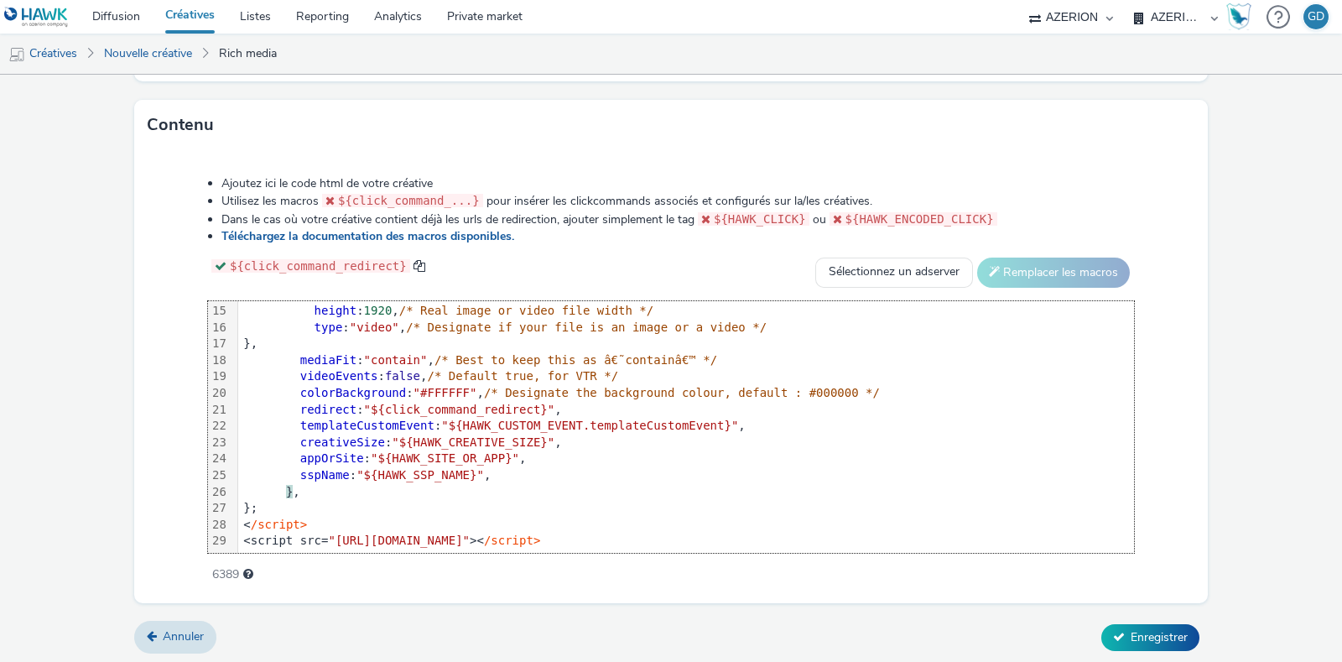
scroll to position [247, 0]
click at [1122, 624] on button "Enregistrer" at bounding box center [1150, 637] width 98 height 27
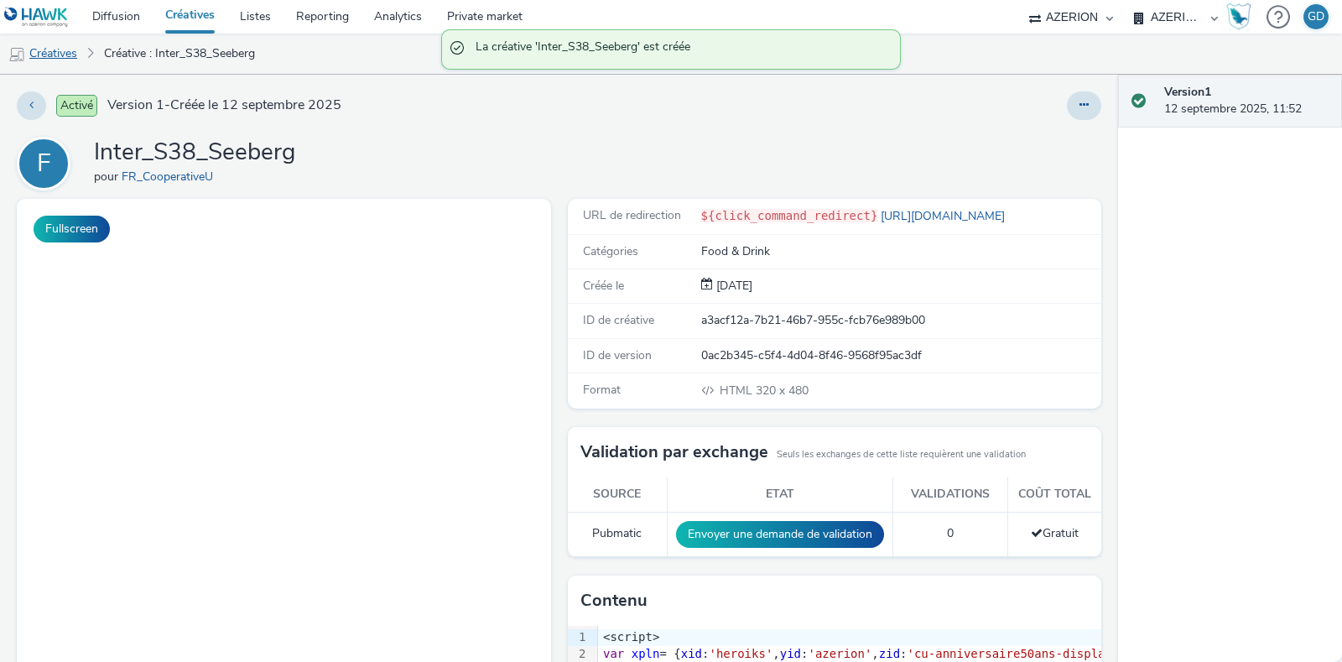
click at [59, 61] on link "Créatives" at bounding box center [43, 54] width 86 height 40
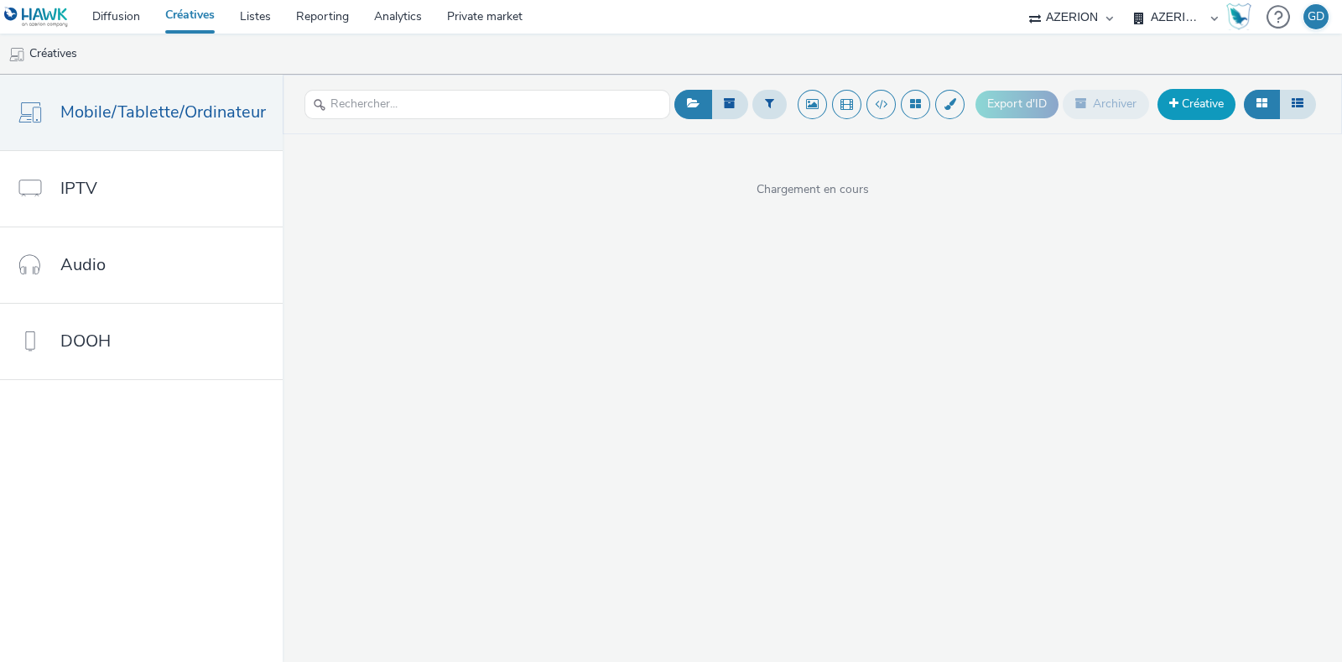
click at [1192, 91] on link "Créative" at bounding box center [1197, 104] width 78 height 30
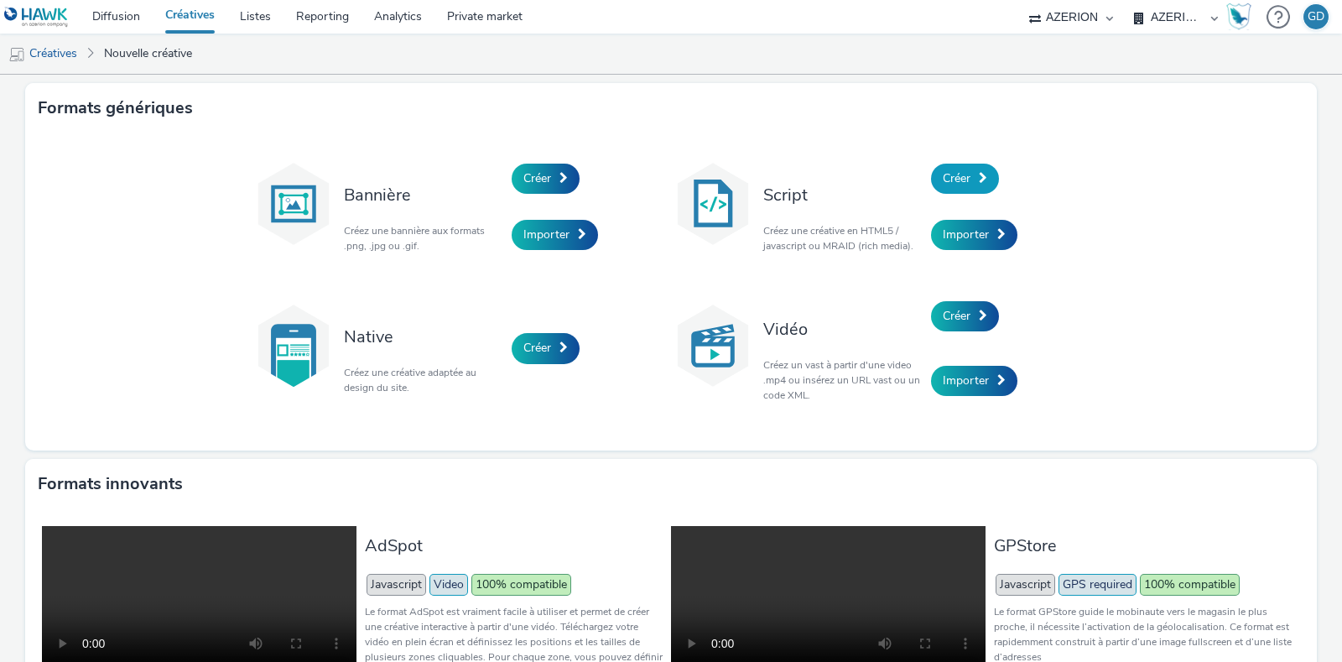
click at [965, 182] on link "Créer" at bounding box center [965, 179] width 68 height 30
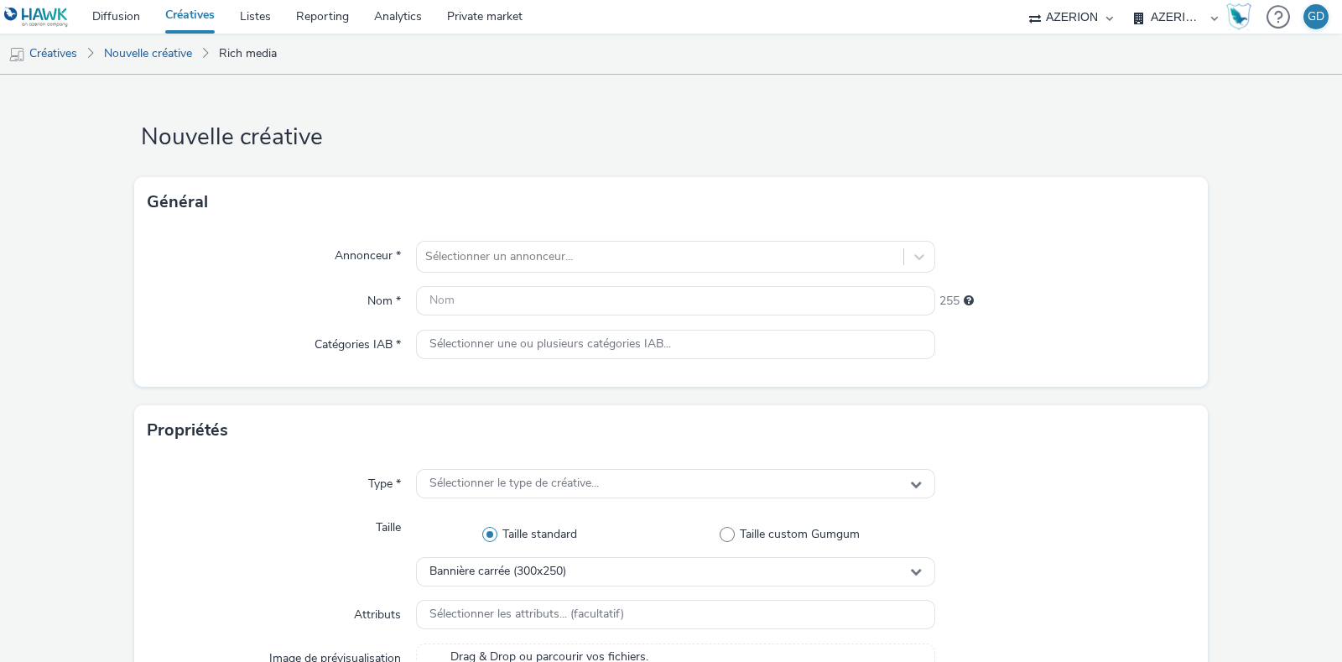
click at [690, 239] on div "Annonceur * Sélectionner un annonceur... Nom * 255 Catégories IAB * Sélectionne…" at bounding box center [671, 306] width 1074 height 159
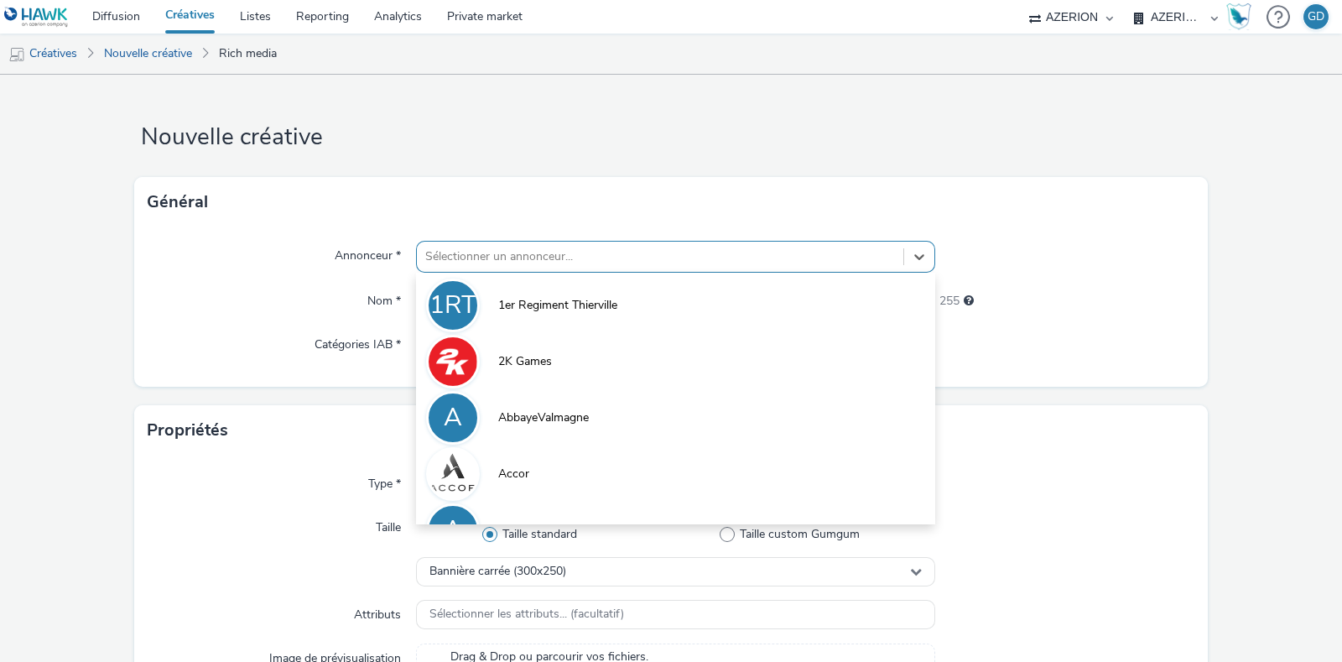
click at [688, 245] on div "Sélectionner un annonceur..." at bounding box center [660, 256] width 487 height 27
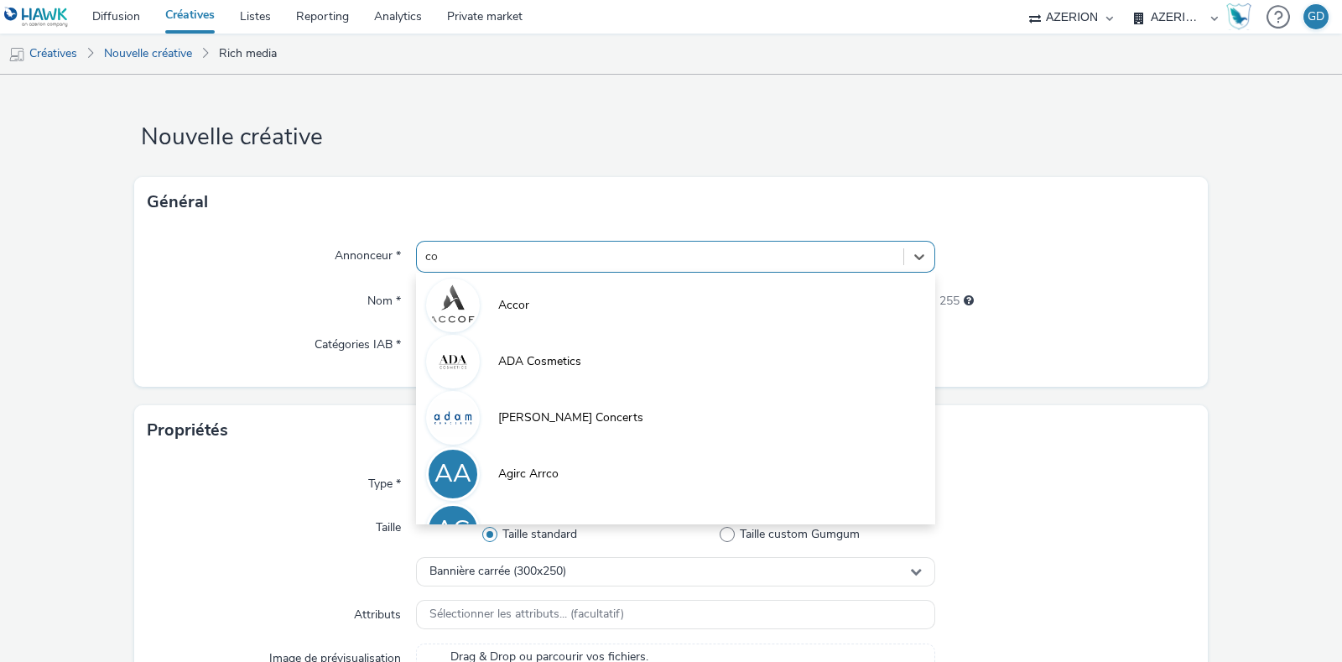
type input "coo"
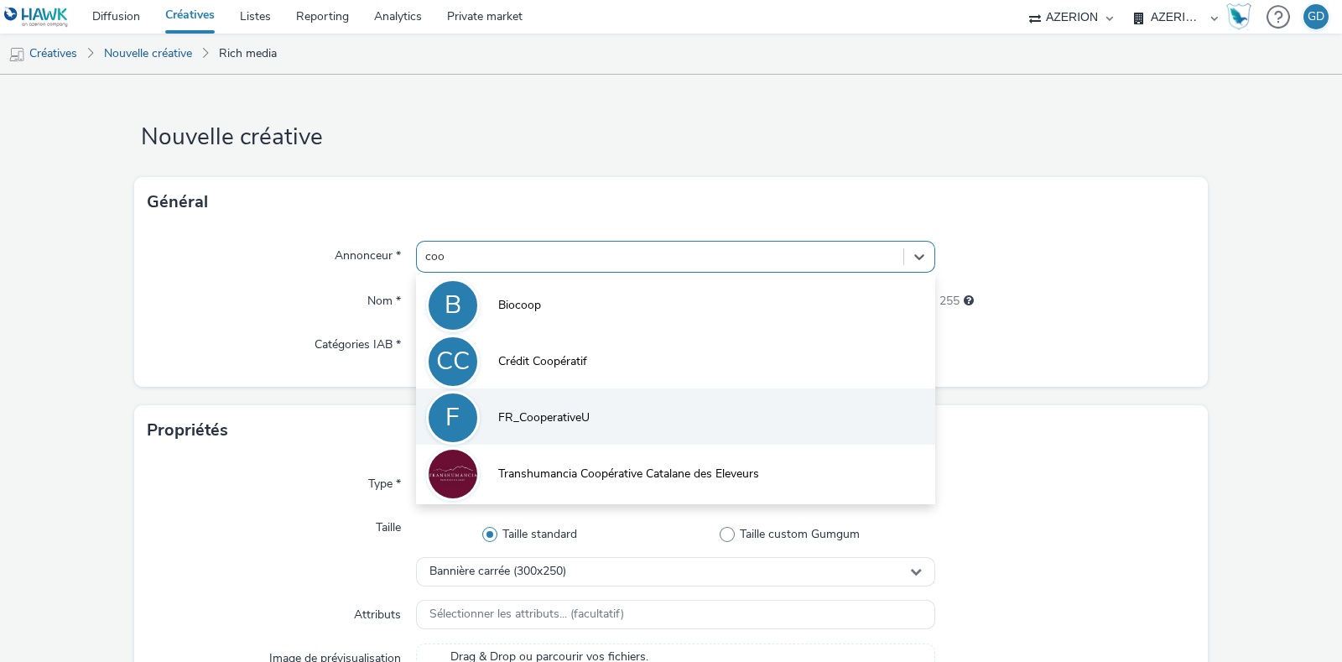
click at [620, 415] on li "F FR_CooperativeU" at bounding box center [675, 416] width 519 height 56
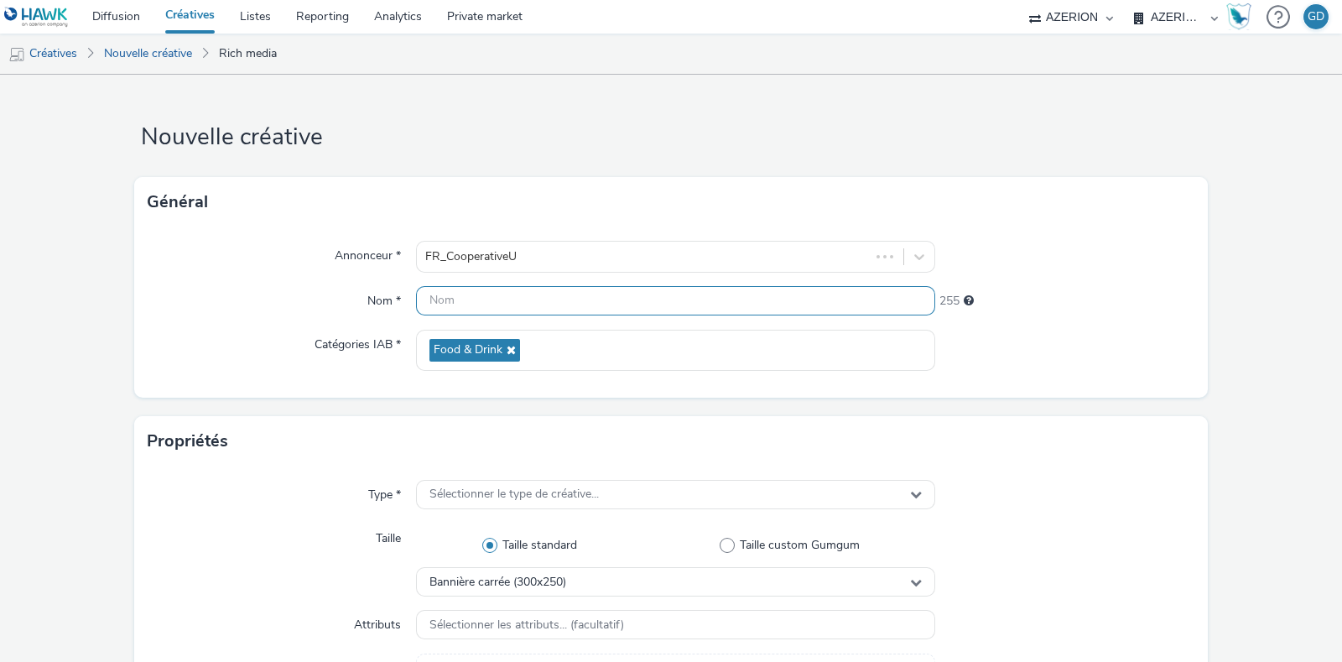
click at [508, 307] on input "text" at bounding box center [675, 300] width 519 height 29
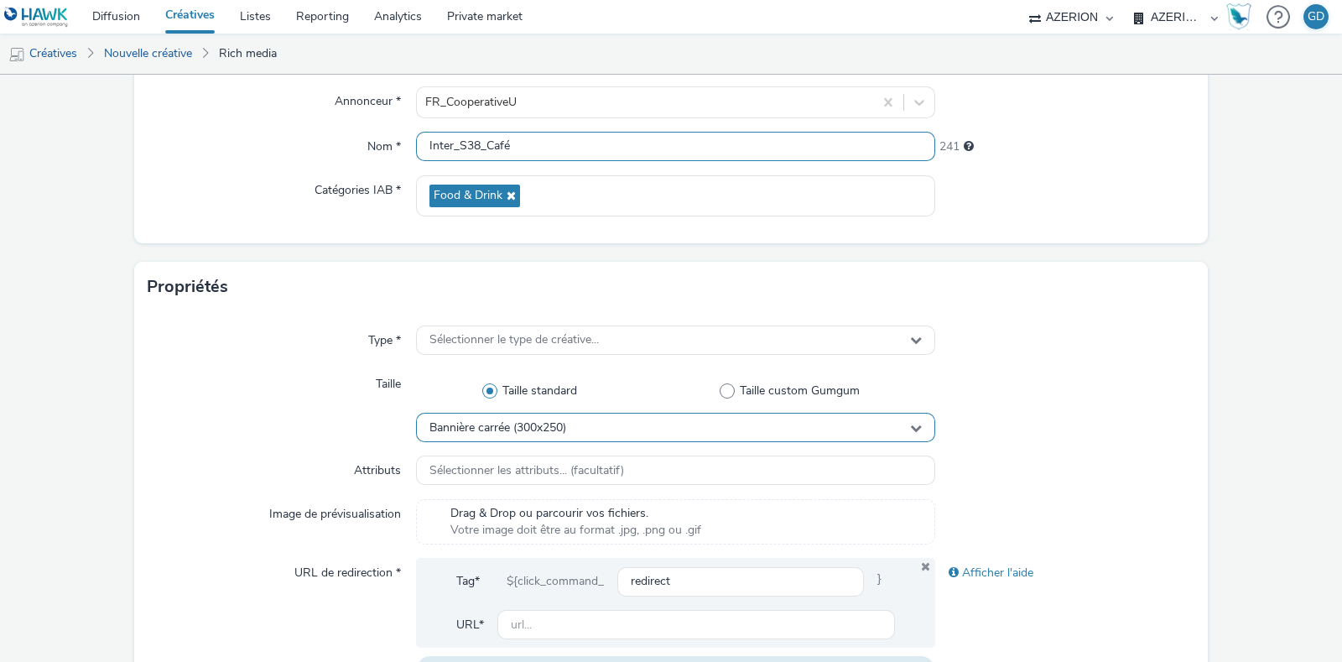
scroll to position [209, 0]
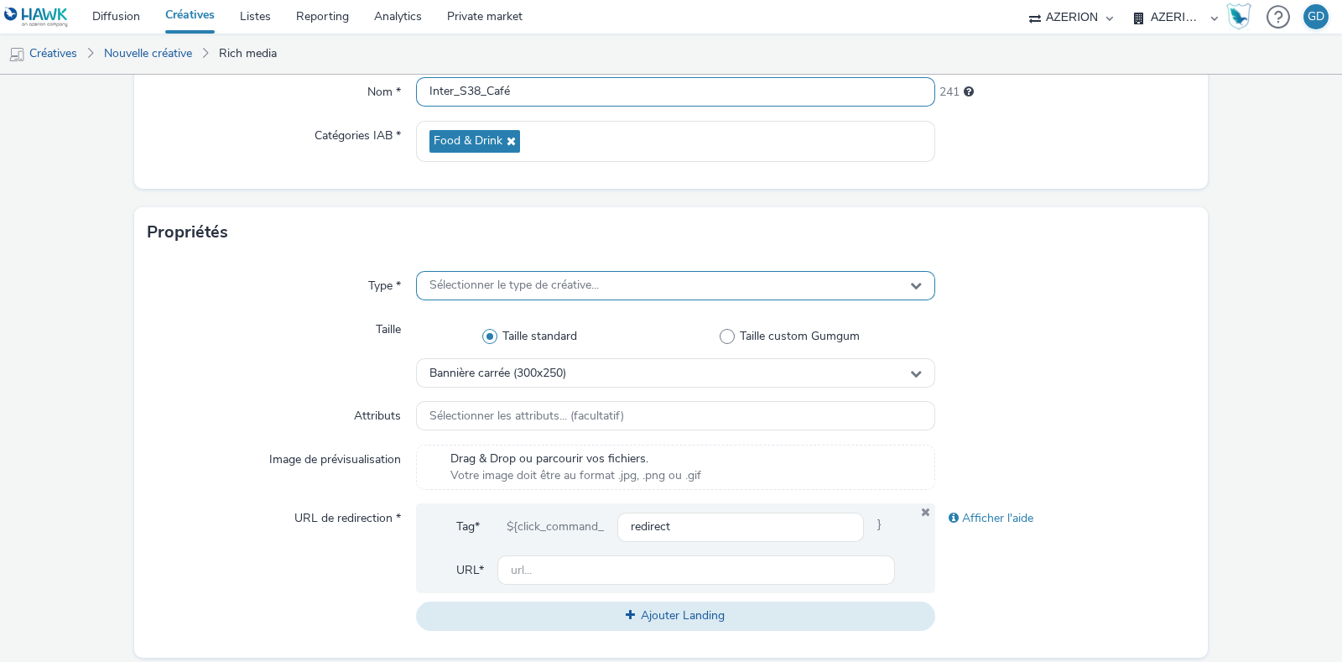
type input "Inter_S38_Café"
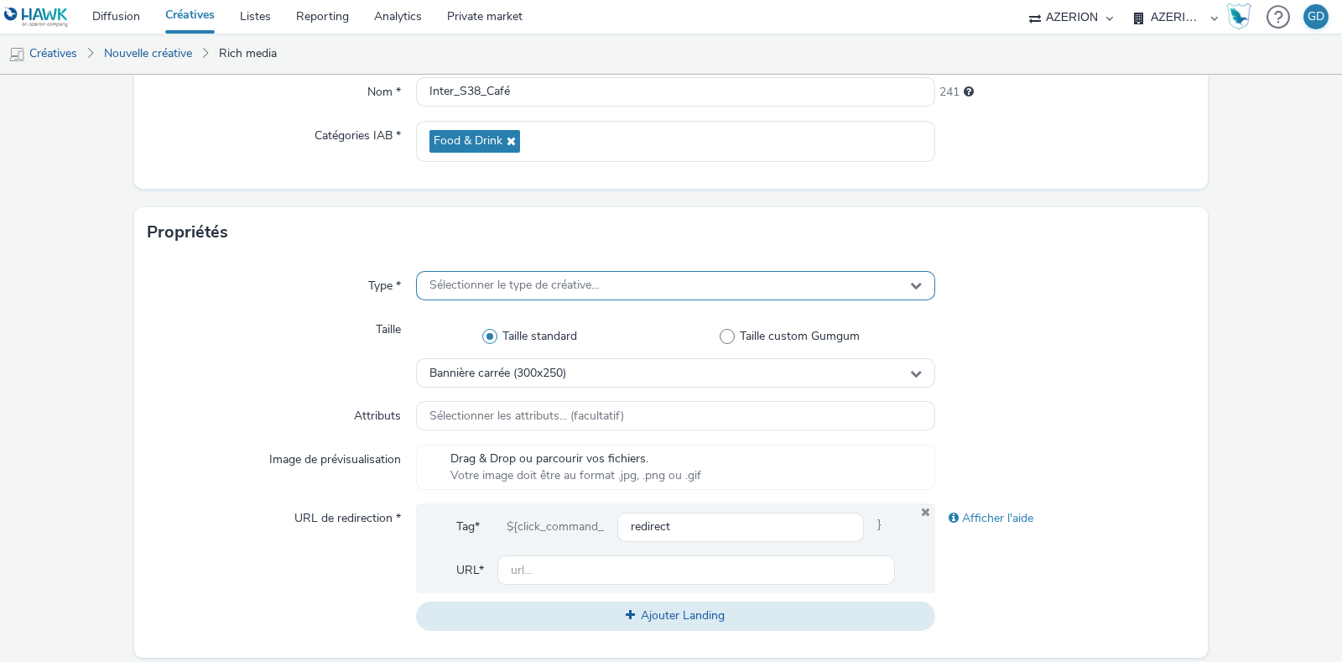
click at [576, 288] on span "Sélectionner le type de créative..." at bounding box center [513, 286] width 169 height 14
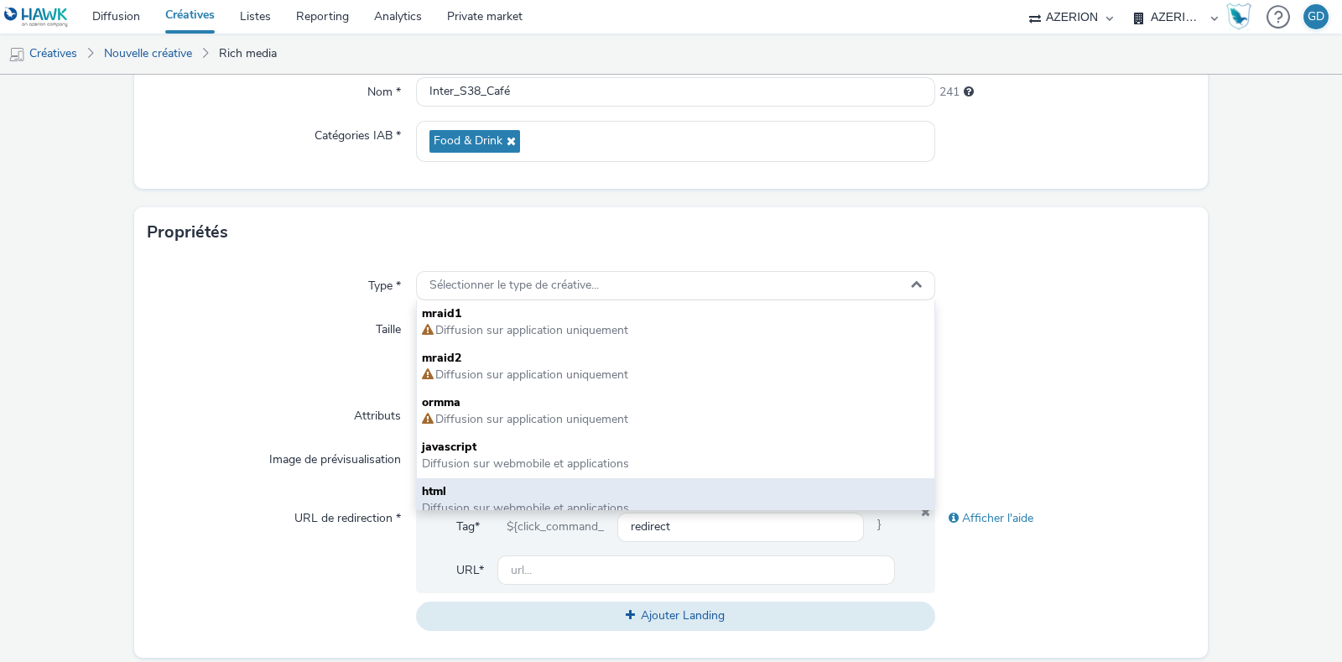
click at [505, 496] on span "html" at bounding box center [676, 491] width 508 height 17
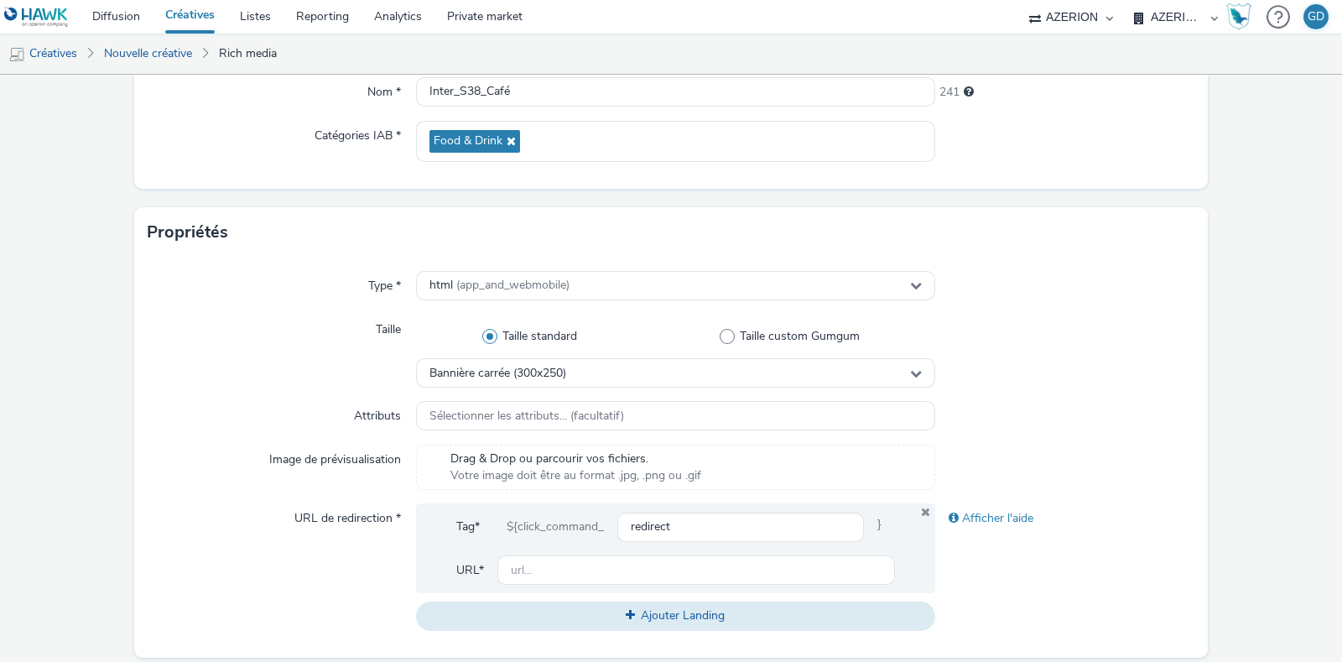
click at [539, 352] on div "Taille standard Taille custom Gumgum" at bounding box center [675, 337] width 519 height 44
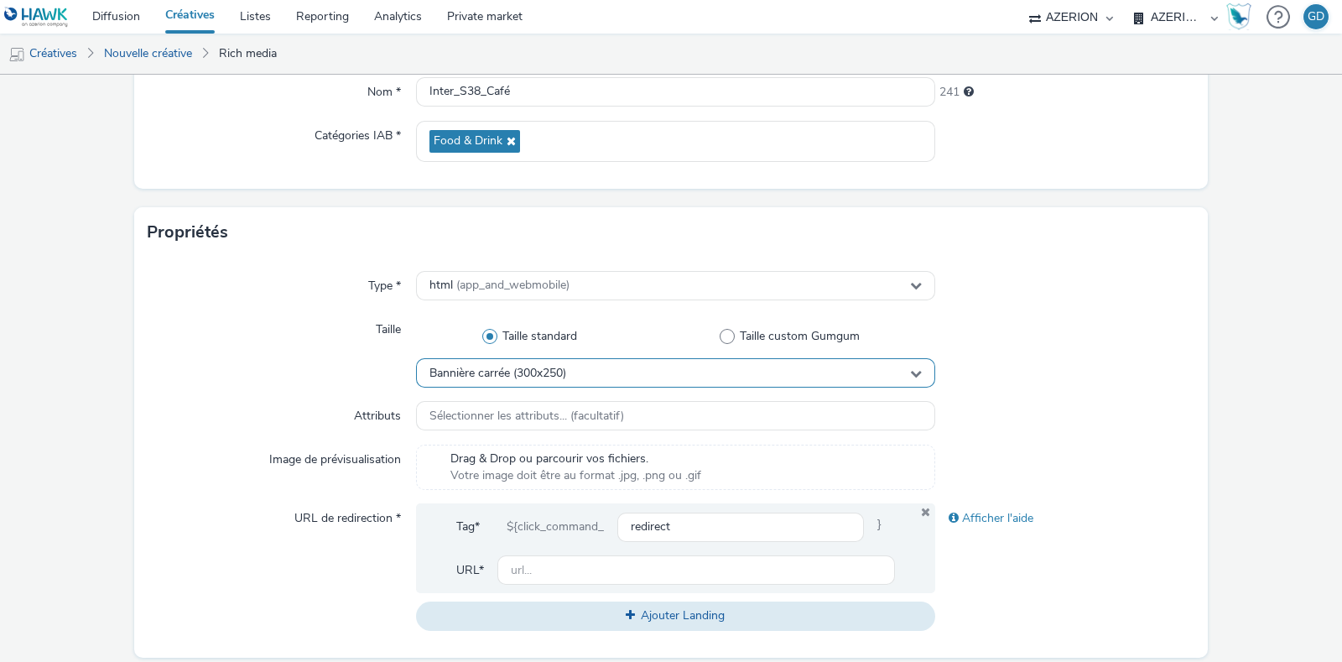
click at [538, 369] on span "Bannière carrée (300x250)" at bounding box center [497, 374] width 137 height 14
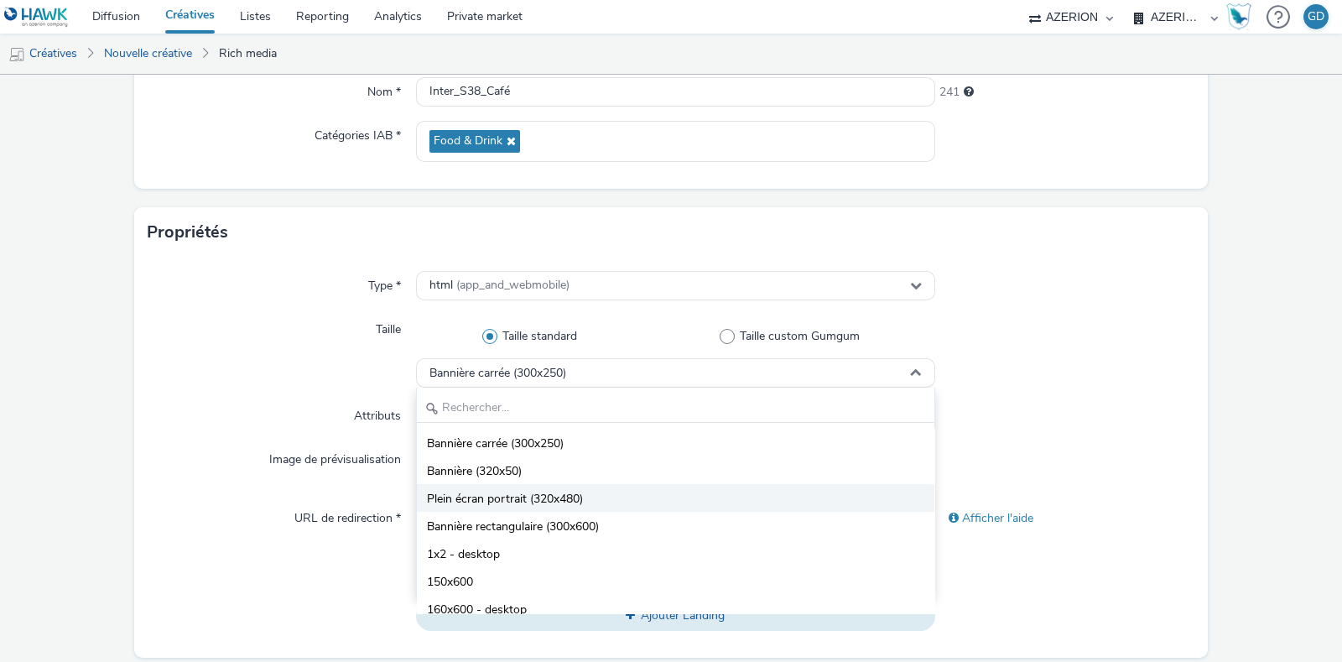
click at [534, 497] on span "Plein écran portrait (320x480)" at bounding box center [505, 499] width 156 height 17
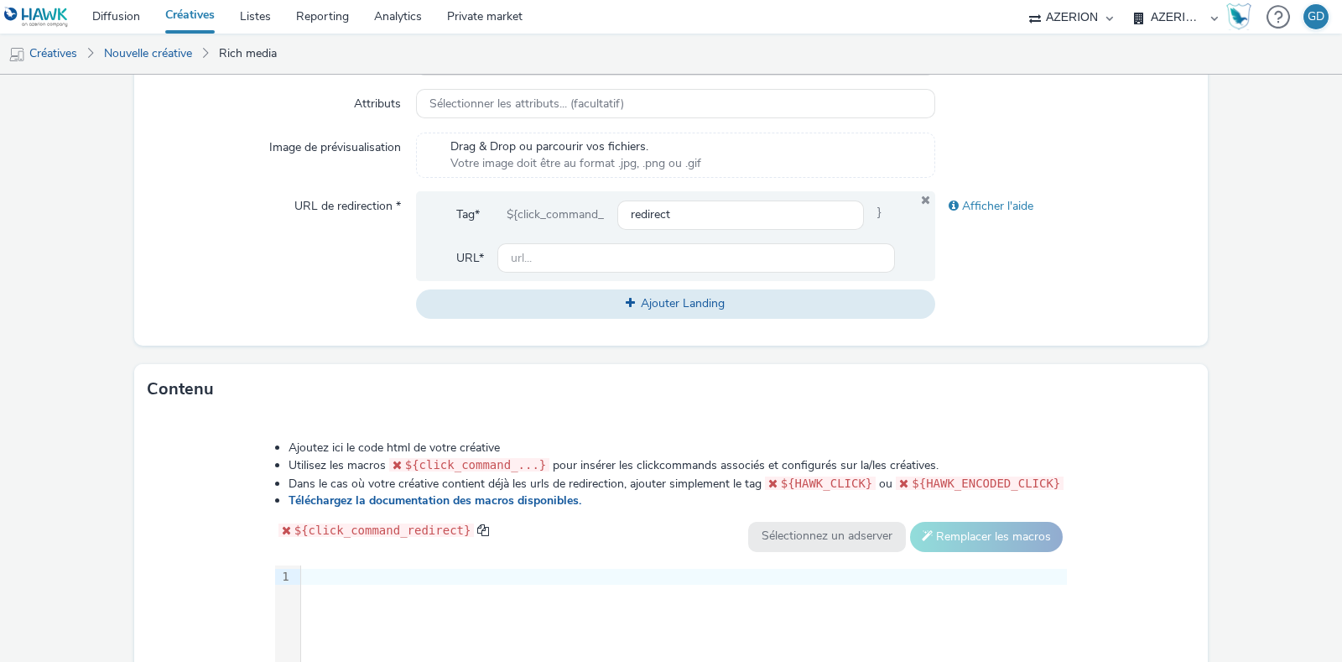
scroll to position [524, 0]
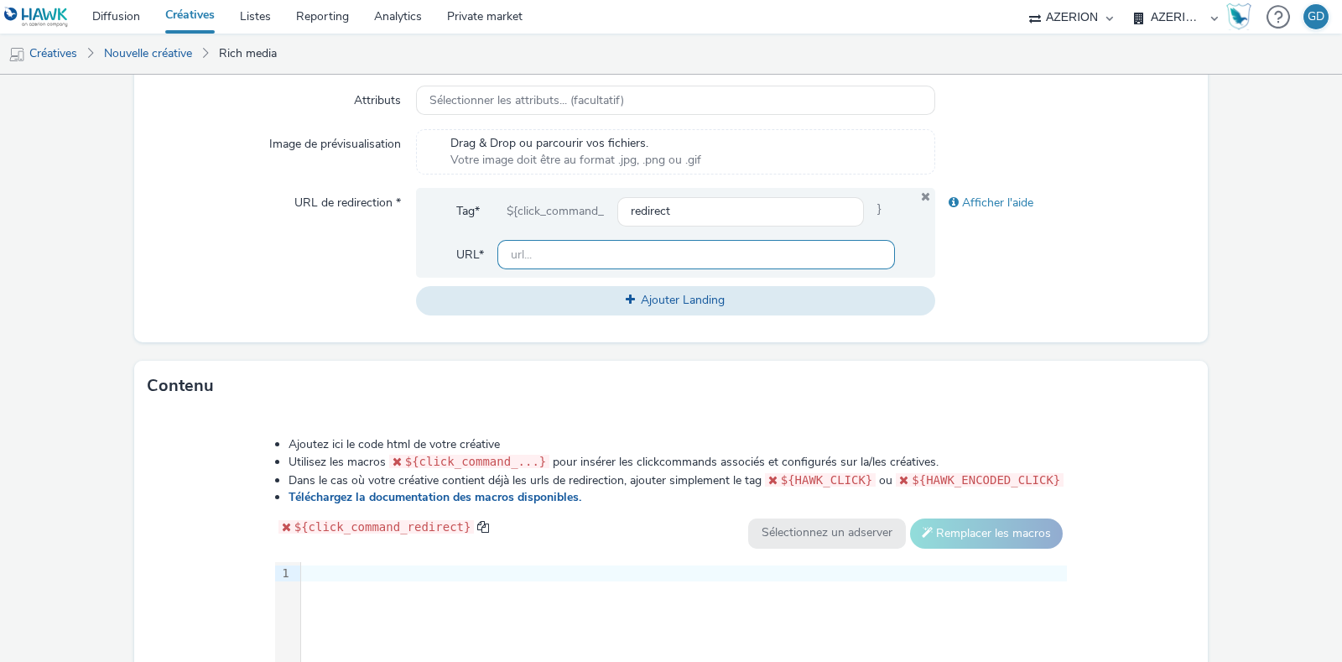
drag, startPoint x: 542, startPoint y: 263, endPoint x: 556, endPoint y: 282, distance: 23.3
click at [542, 263] on input "text" at bounding box center [696, 254] width 398 height 29
type input "[URL][DOMAIN_NAME]"
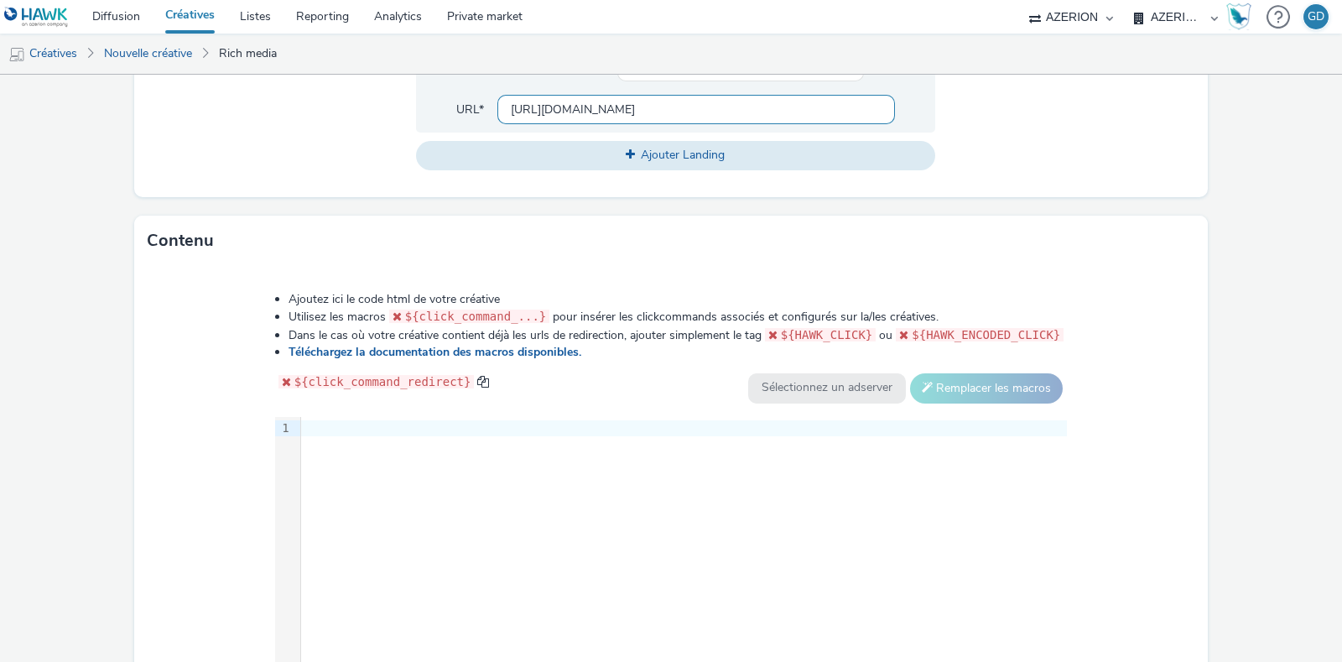
scroll to position [785, 0]
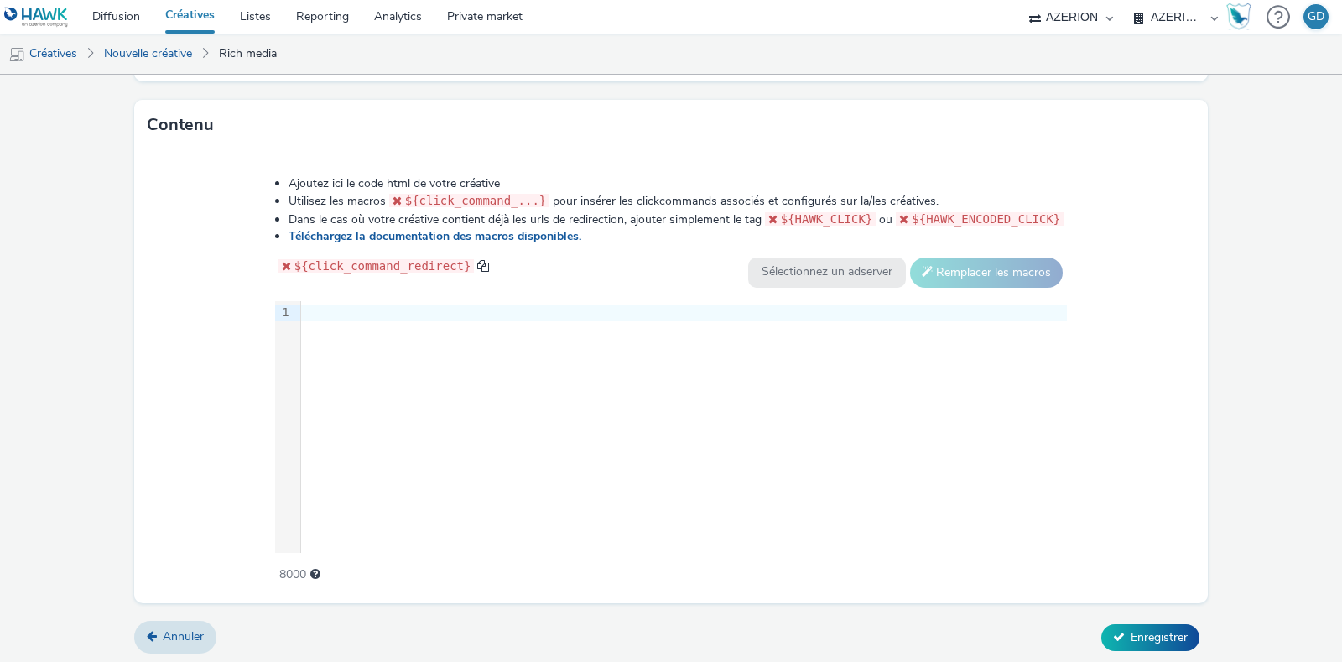
click at [518, 410] on div "9 1 ›" at bounding box center [671, 427] width 793 height 252
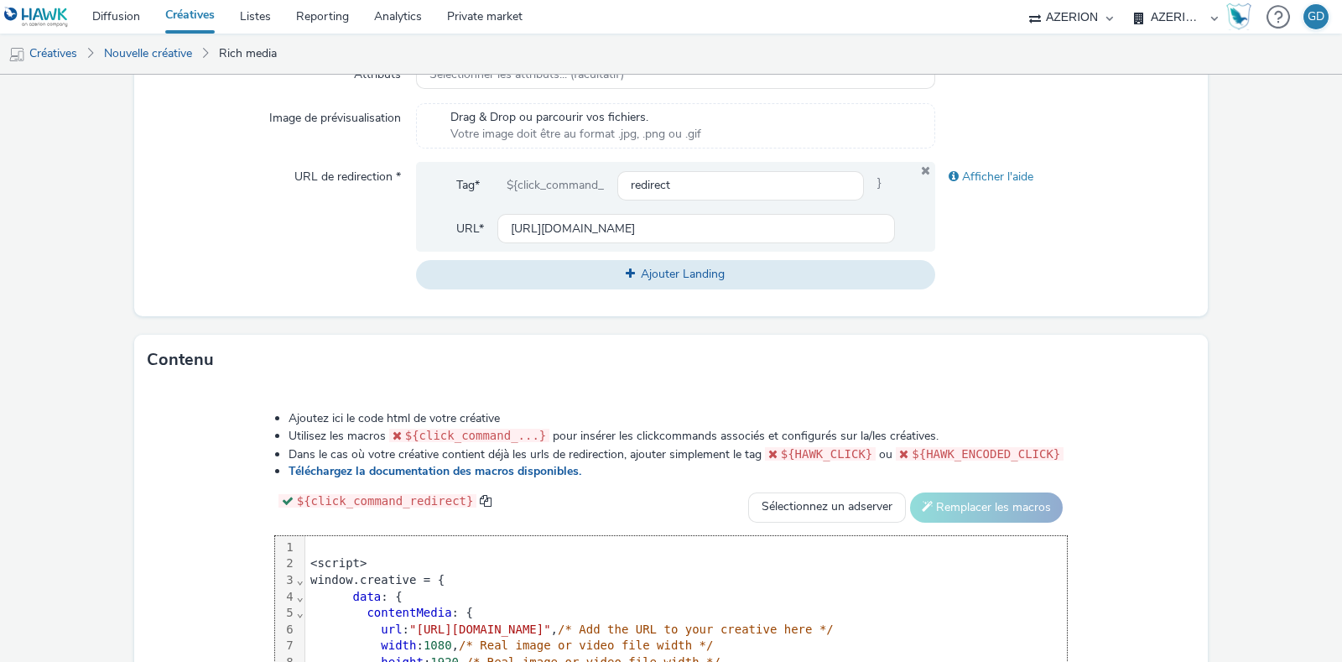
scroll to position [681, 0]
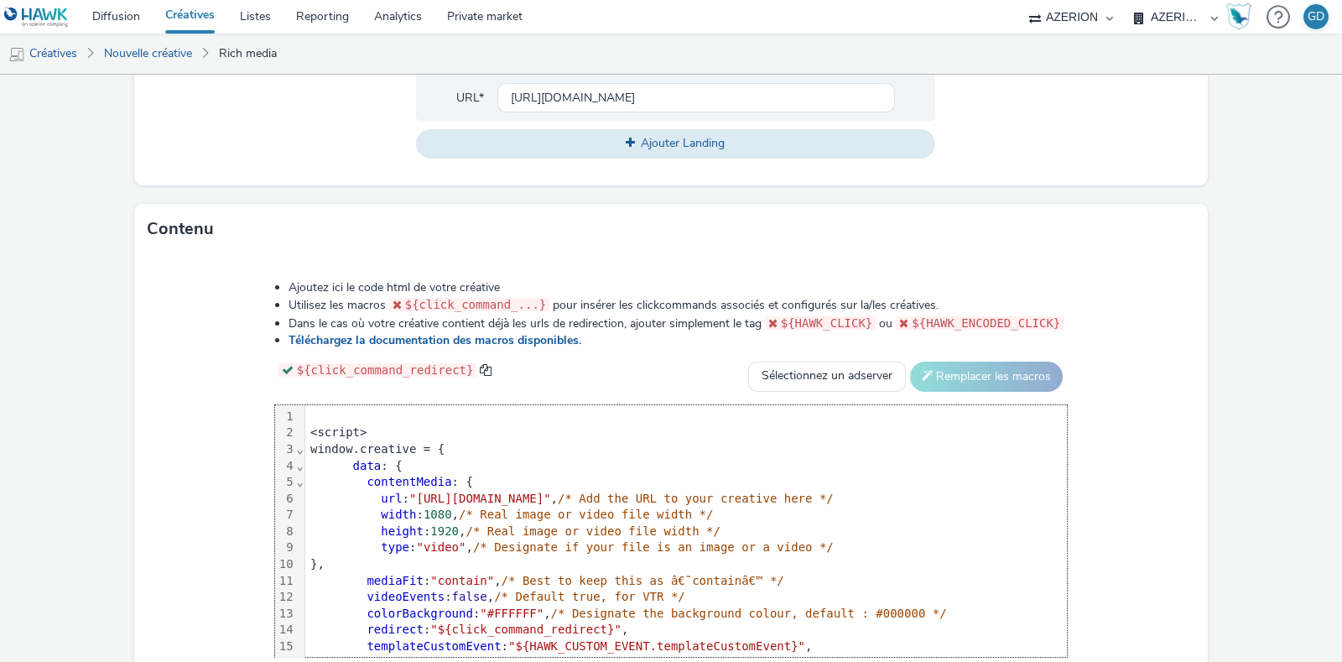
click at [305, 419] on div at bounding box center [686, 417] width 762 height 17
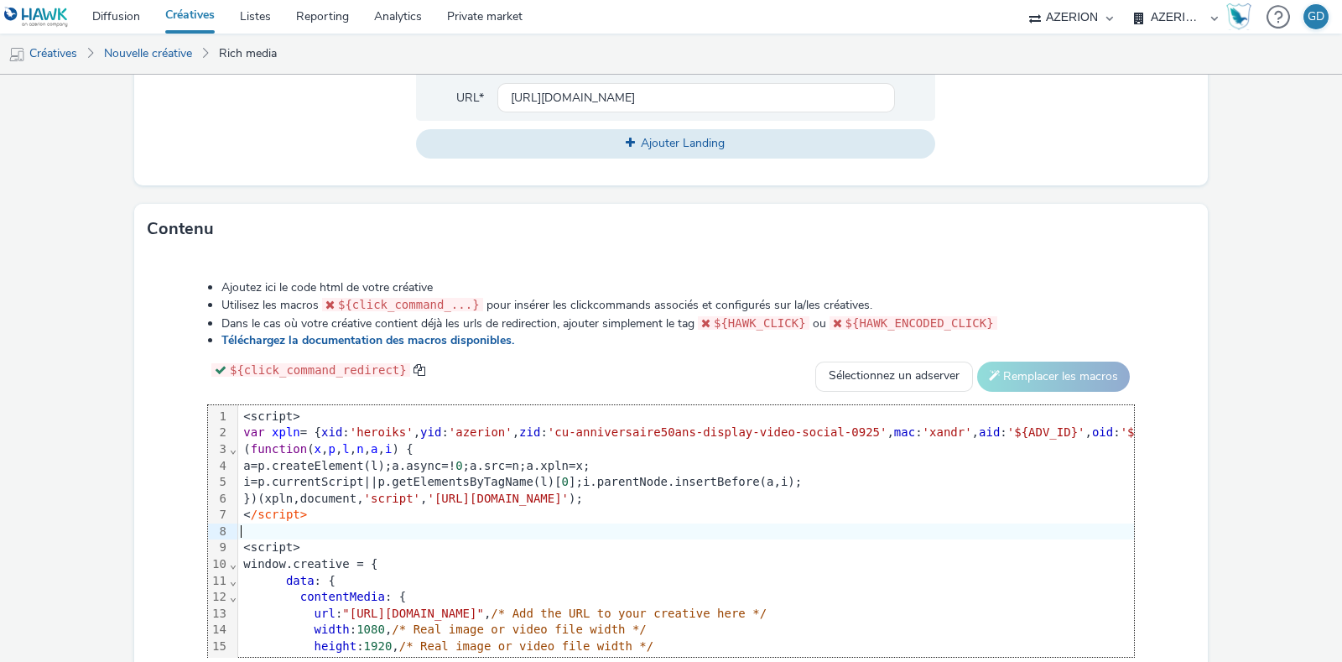
click at [1214, 407] on form "Nouvelle créative Général Annonceur * FR_CooperativeU Nom * Inter_S38_Café 241 …" at bounding box center [671, 82] width 1342 height 1377
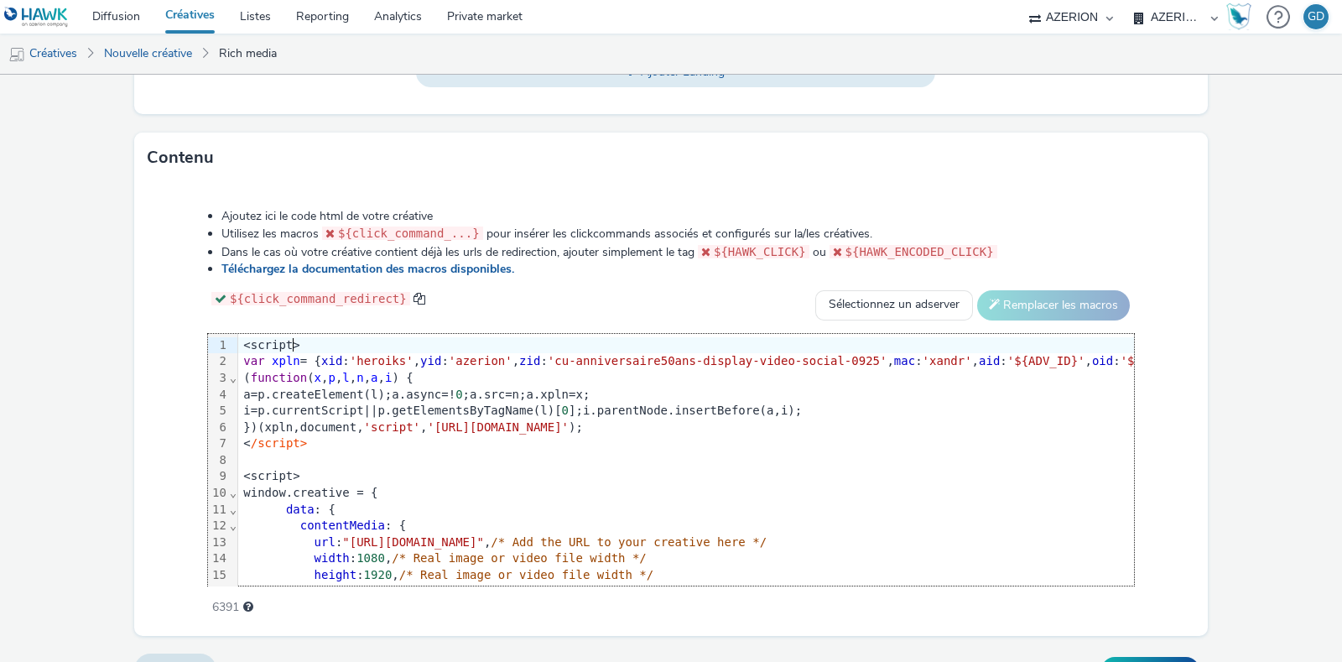
scroll to position [785, 0]
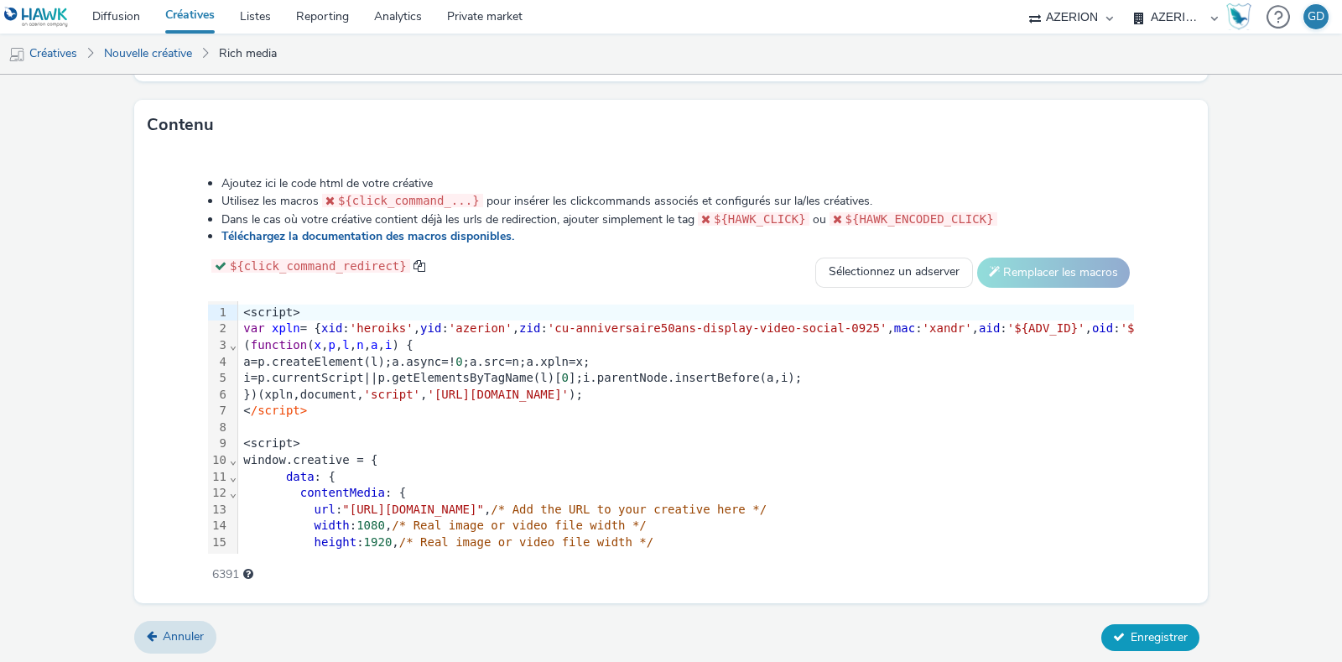
click at [1133, 629] on span "Enregistrer" at bounding box center [1159, 637] width 57 height 16
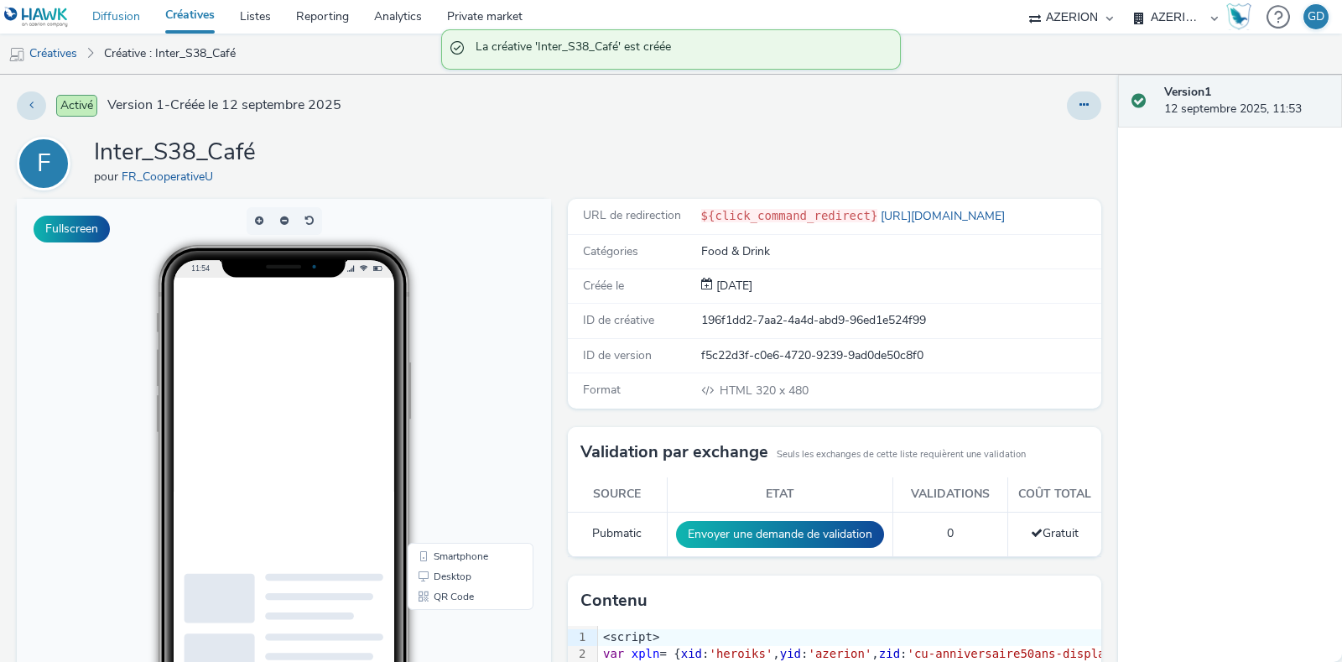
click at [131, 14] on link "Diffusion" at bounding box center [116, 17] width 73 height 34
